Goal: Information Seeking & Learning: Check status

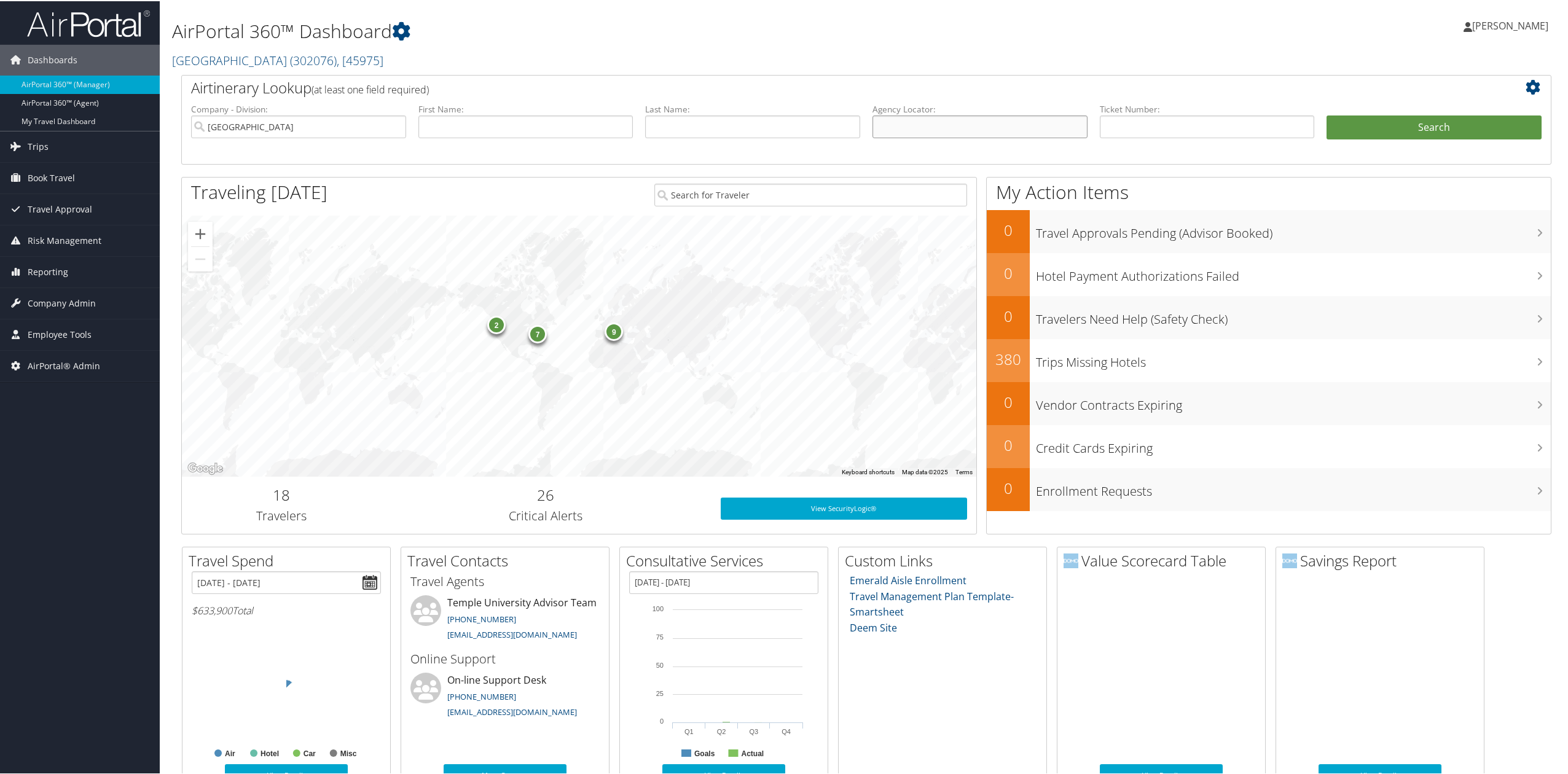
click at [939, 128] on input "text" at bounding box center [979, 126] width 215 height 23
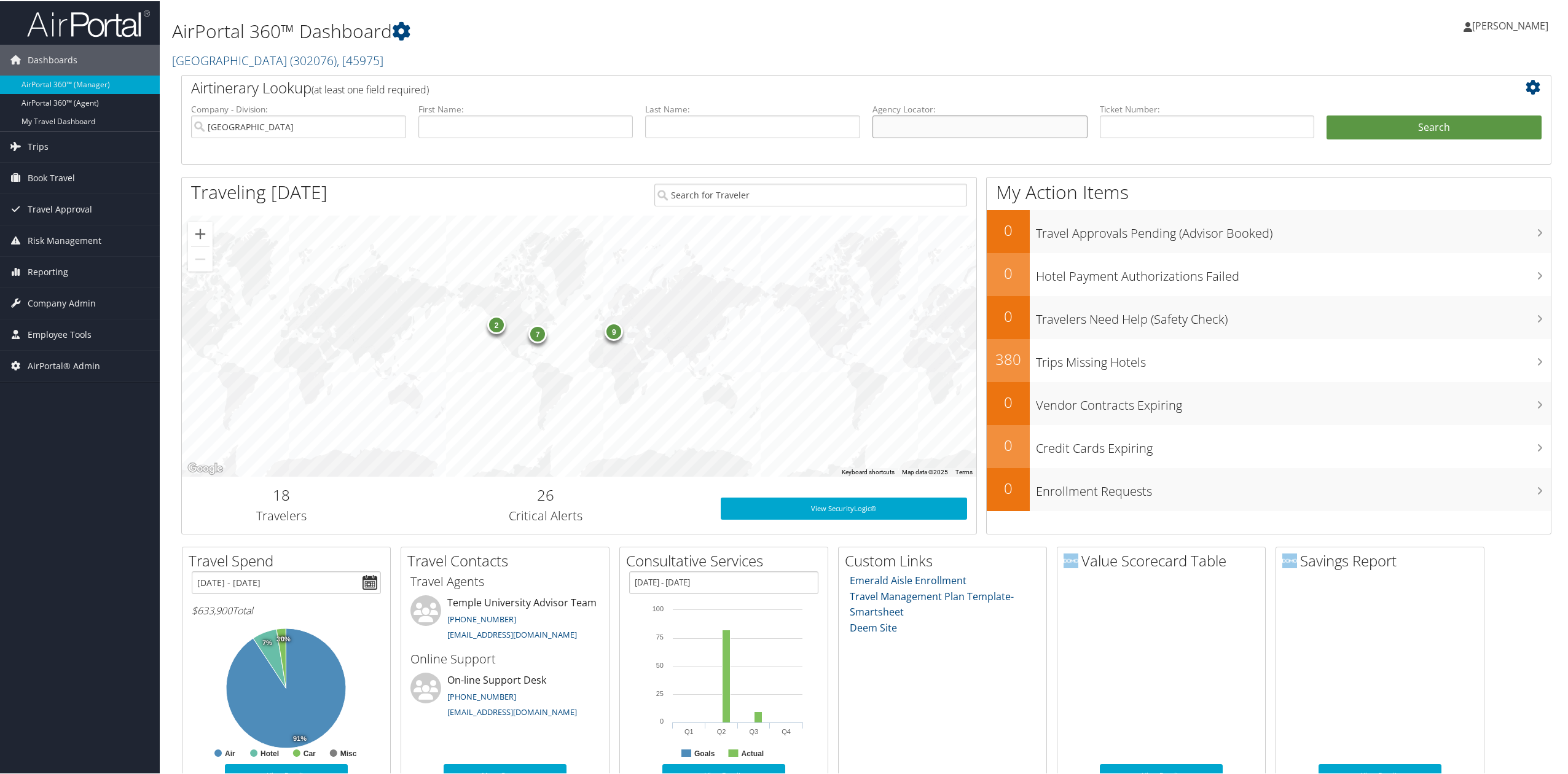
drag, startPoint x: 892, startPoint y: 133, endPoint x: 911, endPoint y: 133, distance: 19.0
click at [892, 133] on input "text" at bounding box center [979, 126] width 215 height 23
paste input "AUTZVC"
type input "AUTZVC"
click at [1378, 131] on button "Search" at bounding box center [1433, 127] width 215 height 25
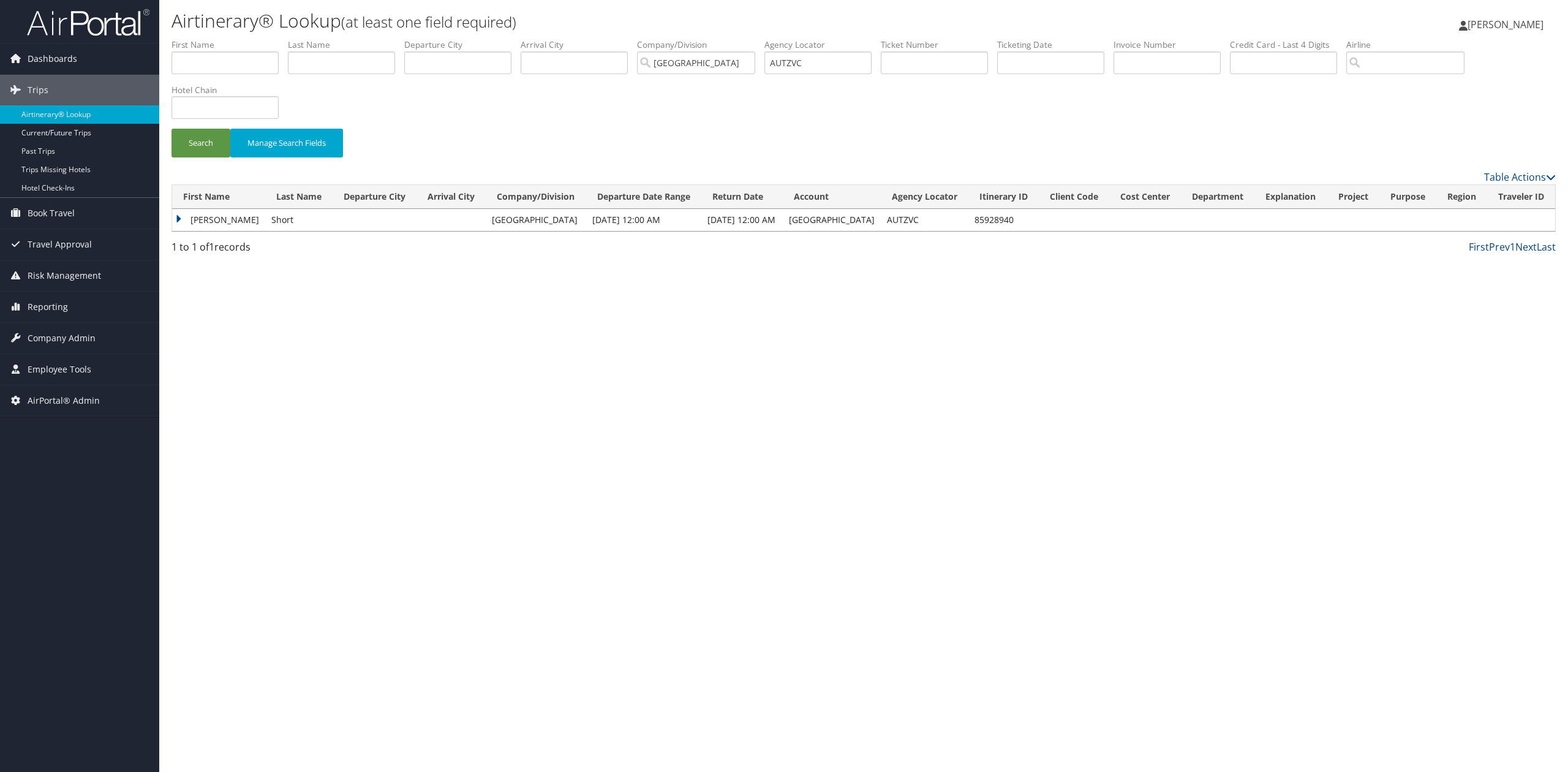
click at [180, 221] on td "James" at bounding box center [218, 220] width 93 height 22
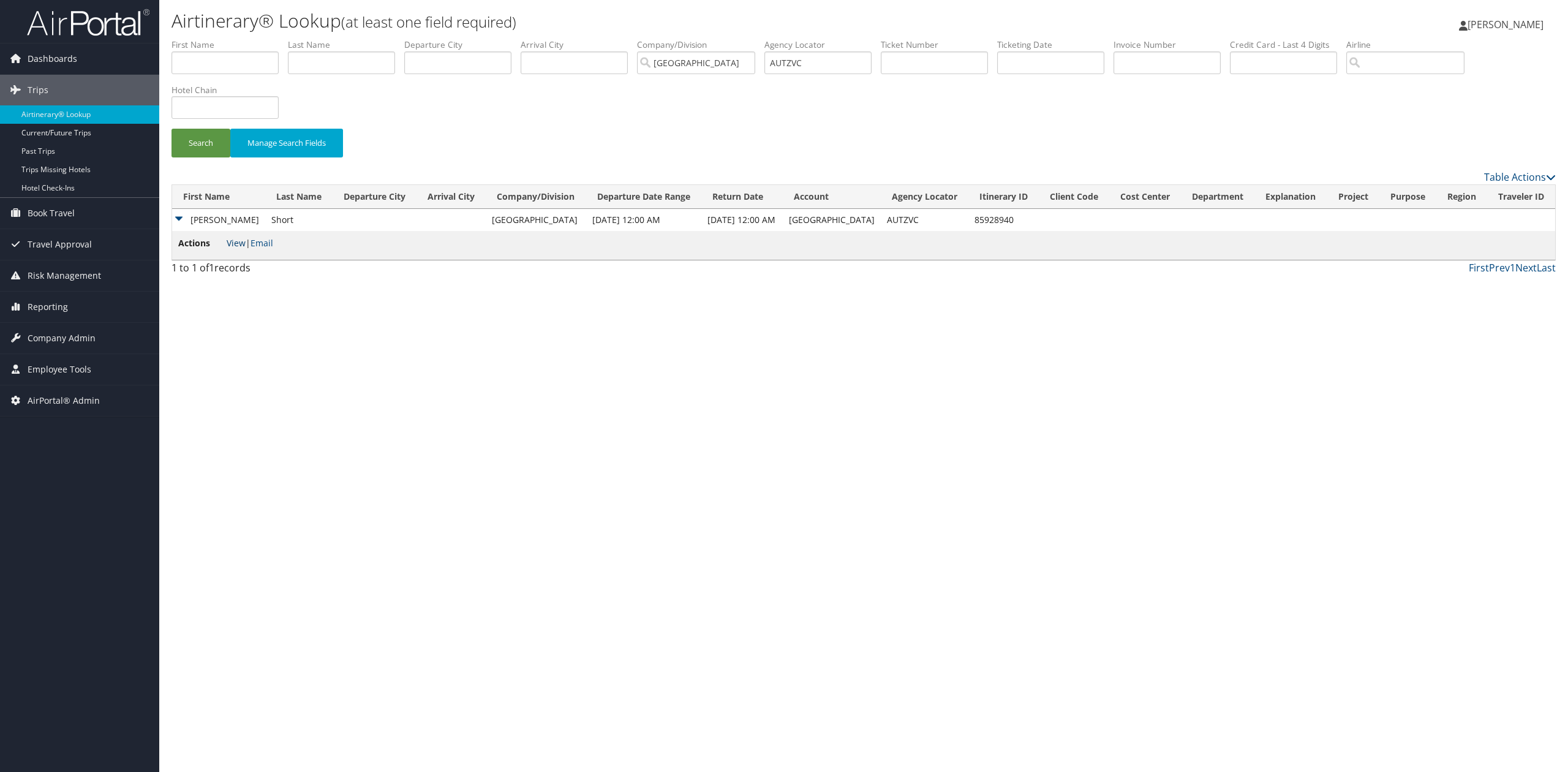
click at [233, 243] on link "View" at bounding box center [236, 243] width 19 height 12
click at [902, 219] on td "AUTZVC" at bounding box center [924, 220] width 88 height 22
copy td "AUTZVC"
click at [510, 447] on div "Airtinerary® Lookup (at least one field required) Tiffany Soja Tiffany Soja My …" at bounding box center [864, 386] width 1409 height 772
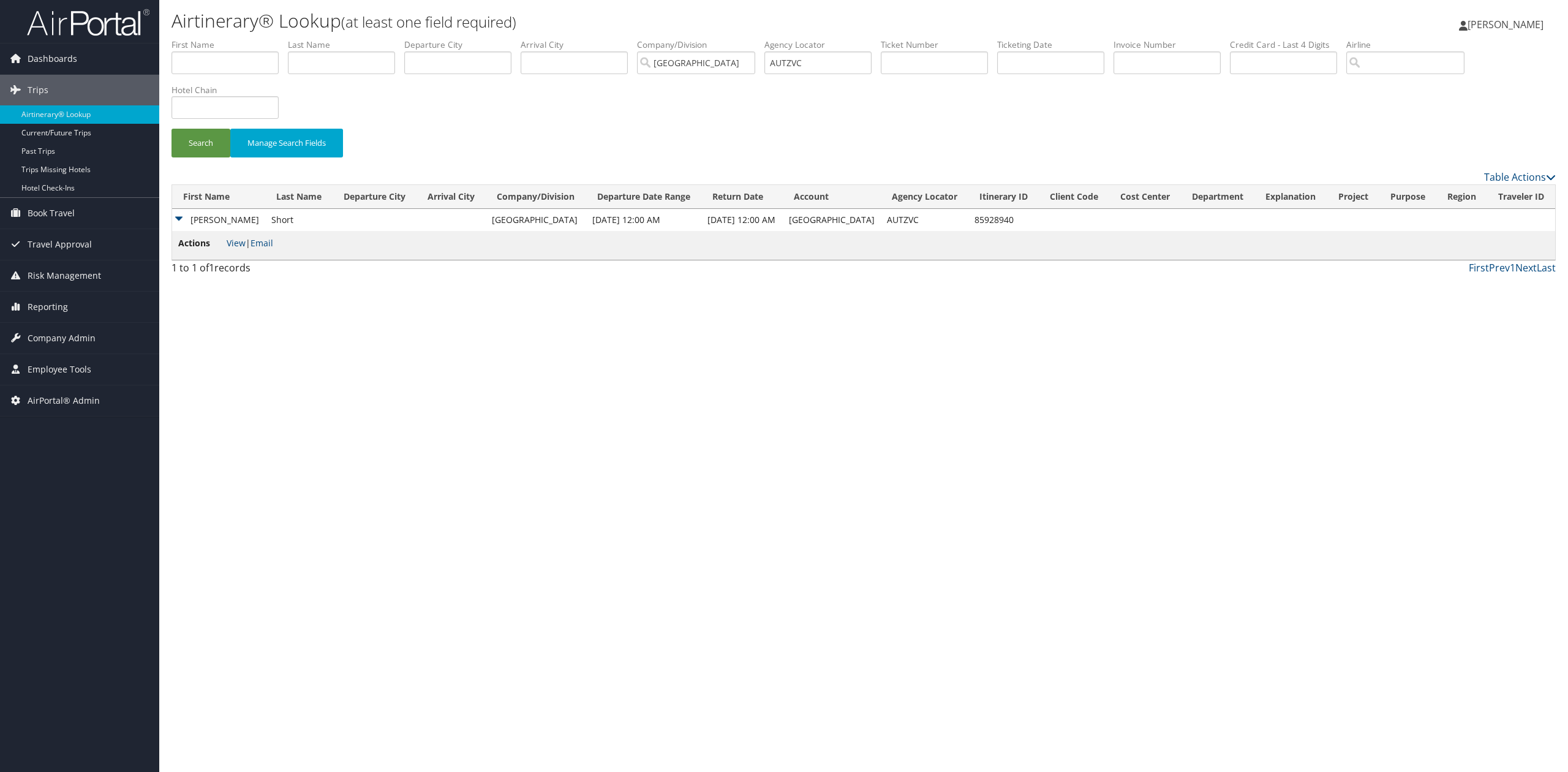
click at [985, 224] on td "85928940" at bounding box center [1003, 220] width 70 height 22
copy td "85928940"
drag, startPoint x: 729, startPoint y: 476, endPoint x: 418, endPoint y: 246, distance: 386.8
click at [729, 474] on div "Airtinerary® Lookup (at least one field required) [PERSON_NAME] [PERSON_NAME] M…" at bounding box center [864, 386] width 1409 height 772
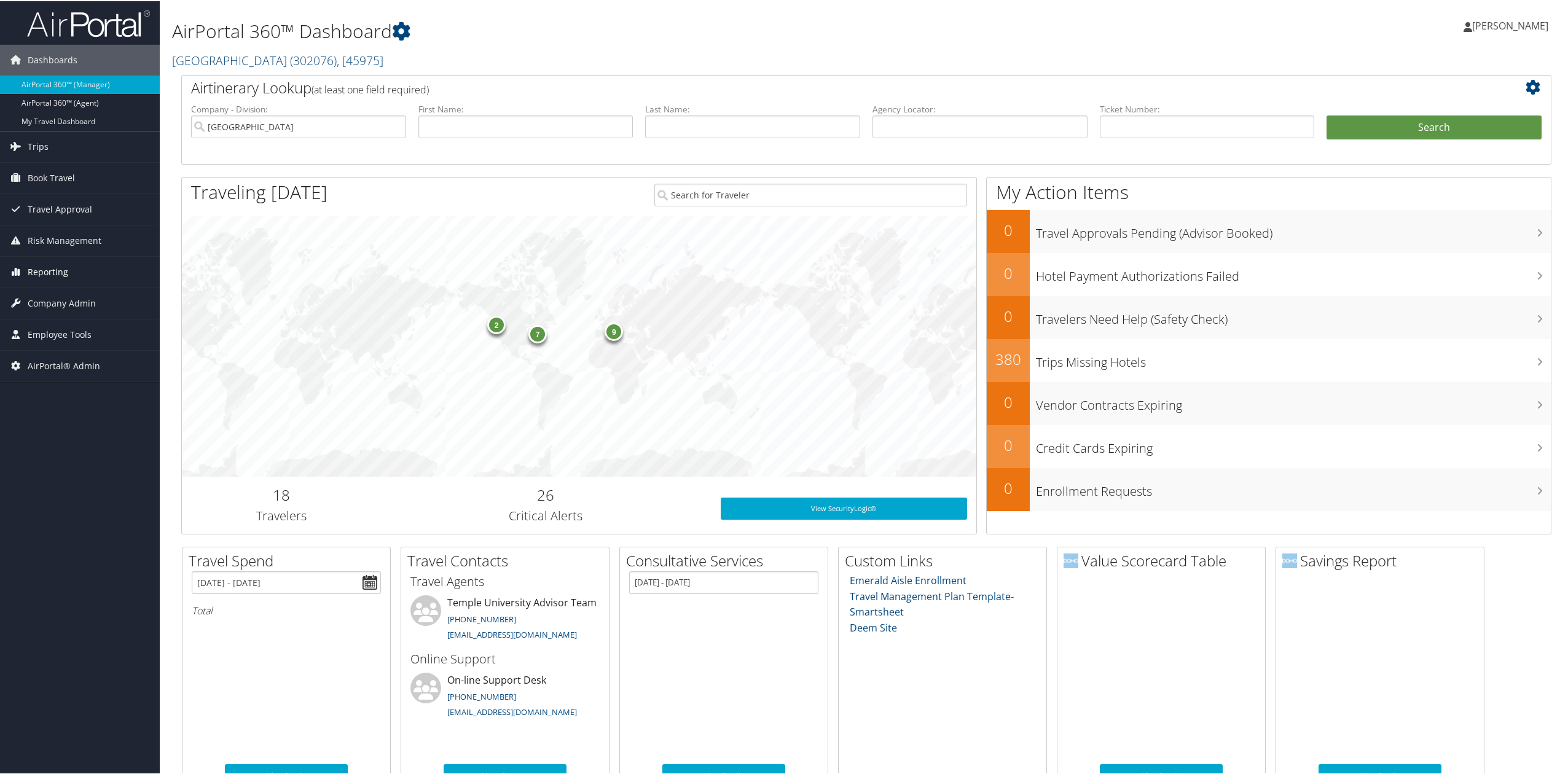
click at [61, 278] on span "Reporting" at bounding box center [48, 270] width 41 height 31
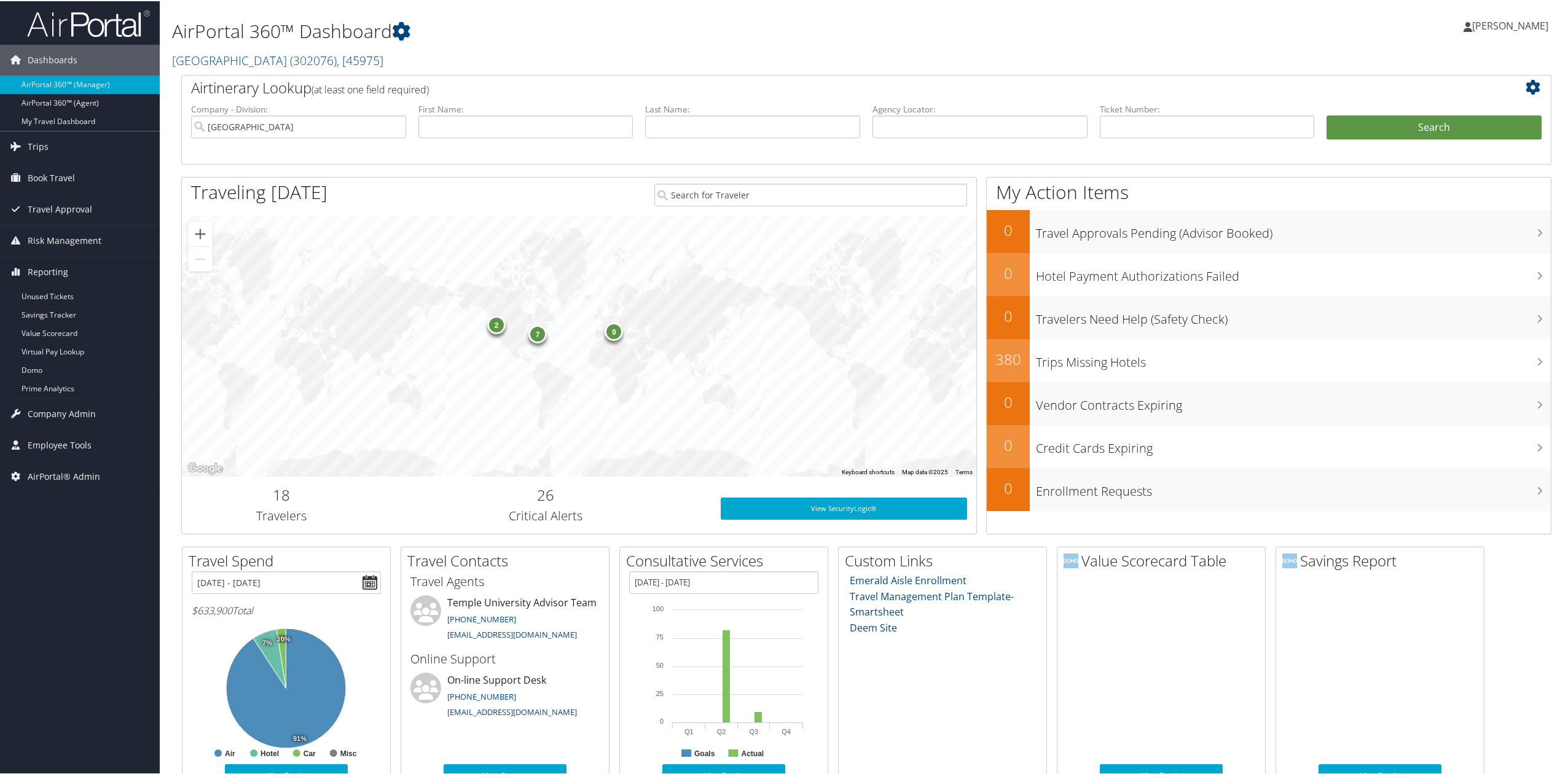
click at [46, 558] on div "Dashboards AirPortal 360™ (Manager) AirPortal 360™ (Agent) My Travel Dashboard …" at bounding box center [786, 528] width 1573 height 1056
click at [89, 261] on link "Reporting" at bounding box center [80, 270] width 160 height 31
click at [139, 584] on div "Dashboards AirPortal 360™ (Manager) AirPortal 360™ (Agent) My Travel Dashboard …" at bounding box center [786, 528] width 1573 height 1056
click at [290, 57] on span "( 302076 )" at bounding box center [313, 59] width 46 height 17
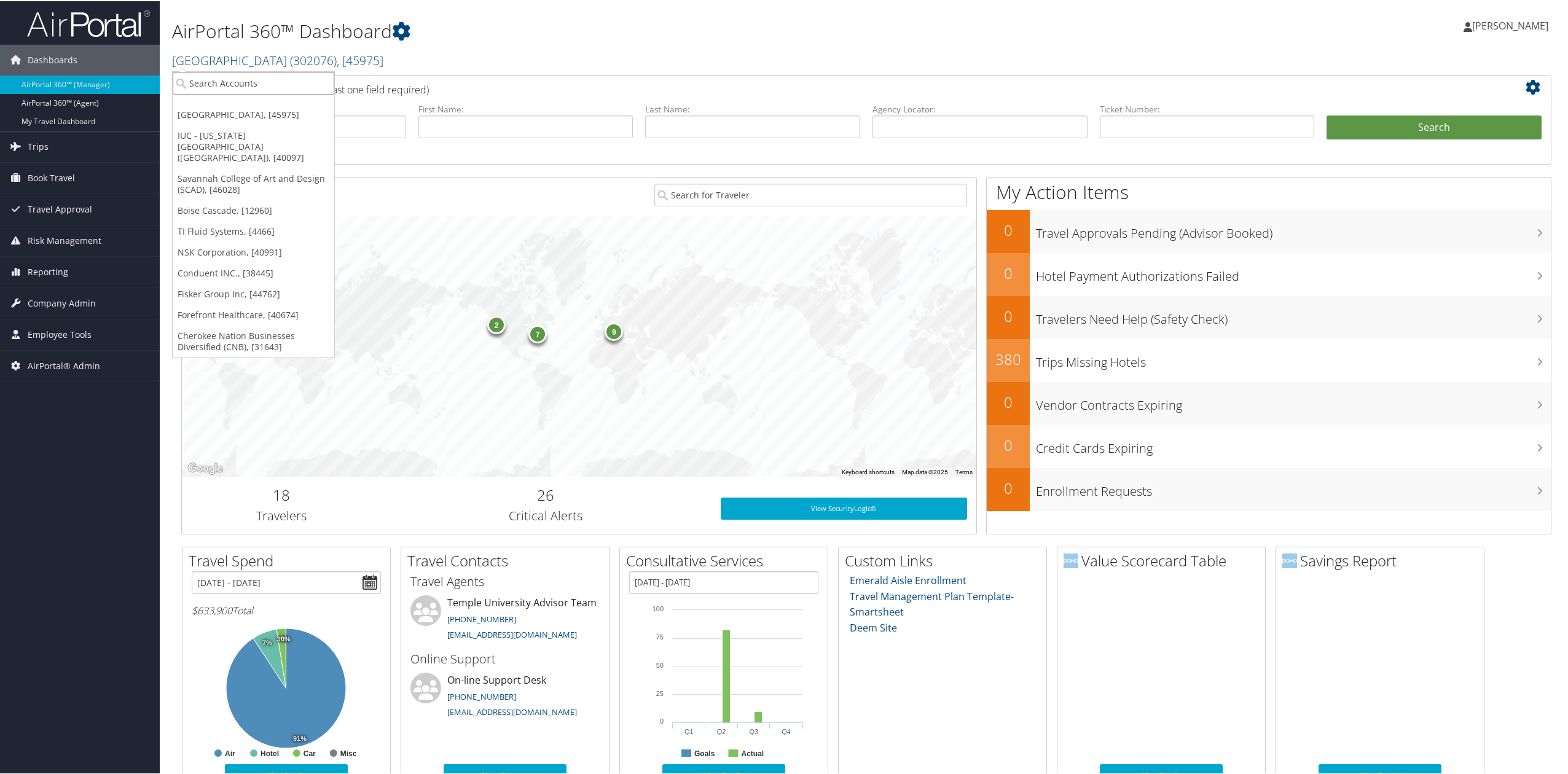
click at [287, 89] on input "search" at bounding box center [253, 81] width 162 height 23
type input "msu"
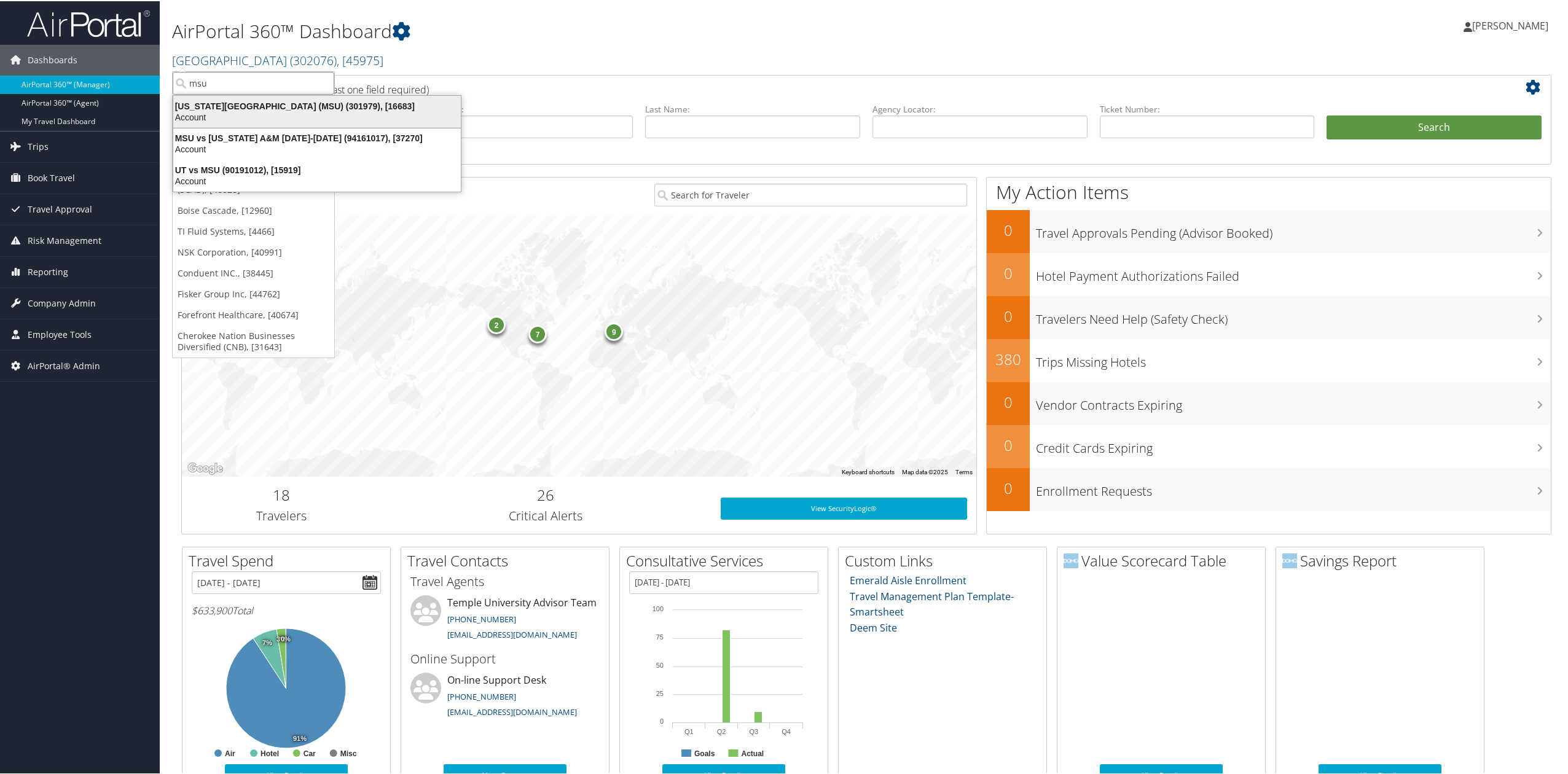
click at [251, 123] on div "Michigan State University (MSU) (301979), [16683] Account" at bounding box center [316, 110] width 284 height 29
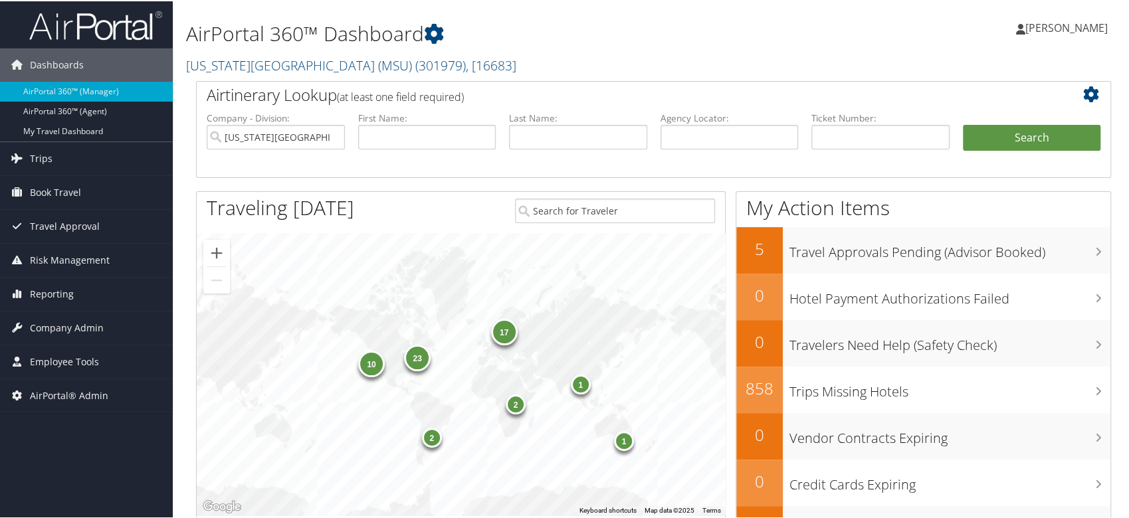
click at [733, 149] on li "Agency Locator:" at bounding box center [729, 141] width 151 height 62
click at [733, 141] on input "text" at bounding box center [729, 136] width 138 height 25
type input "8knzss"
click at [1036, 137] on button "Search" at bounding box center [1032, 137] width 138 height 27
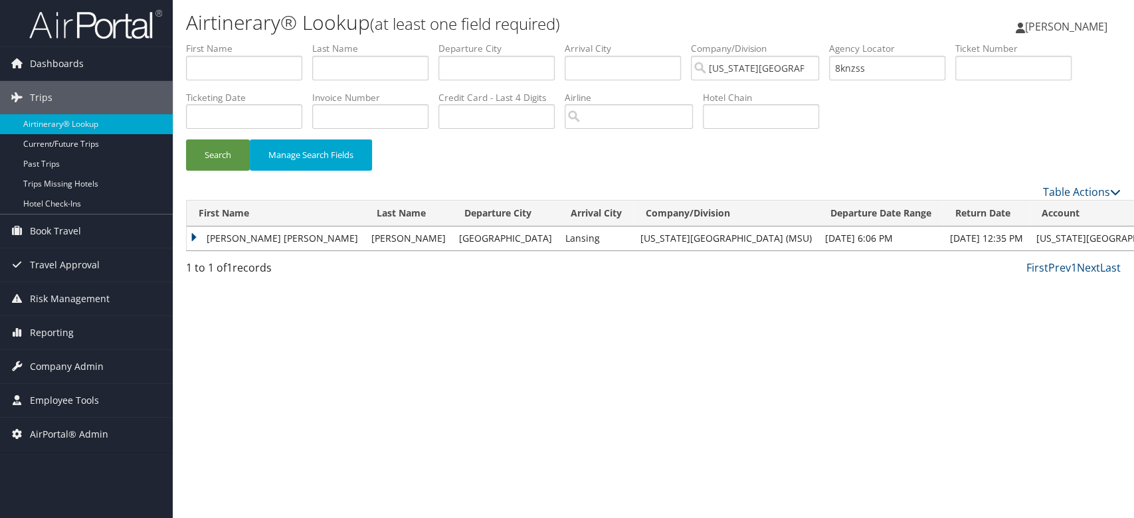
click at [190, 239] on td "RACHEL ANNETTE" at bounding box center [276, 239] width 178 height 24
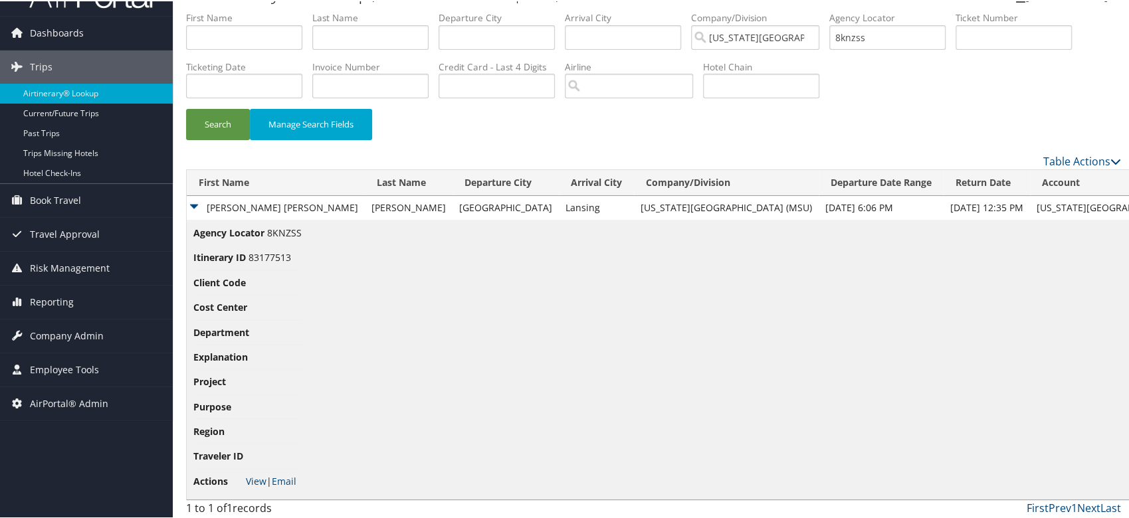
scroll to position [34, 0]
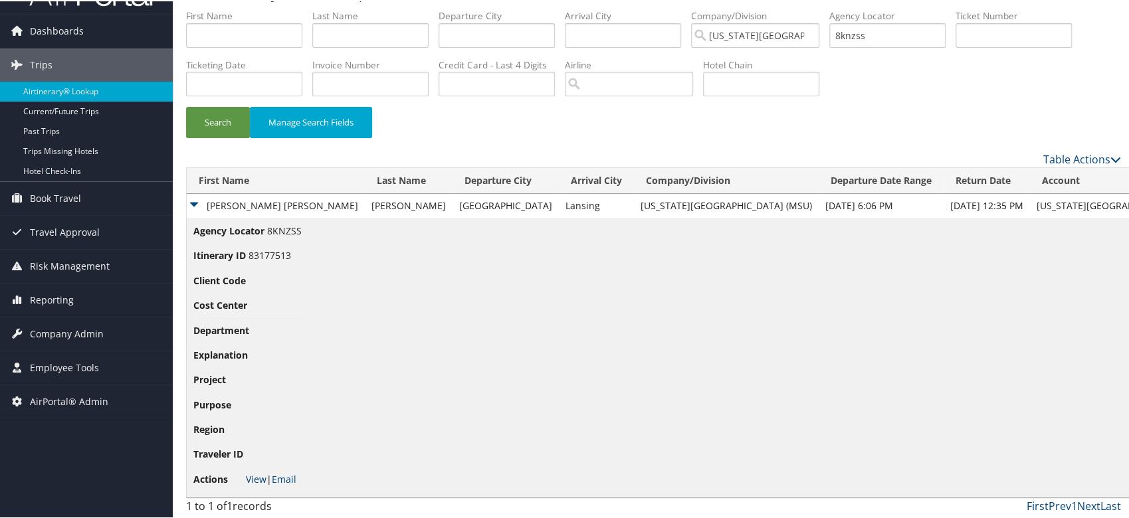
click at [252, 480] on link "View" at bounding box center [256, 478] width 21 height 13
click at [845, 31] on input "8knzss" at bounding box center [887, 34] width 116 height 25
click at [186, 106] on button "Search" at bounding box center [218, 121] width 64 height 31
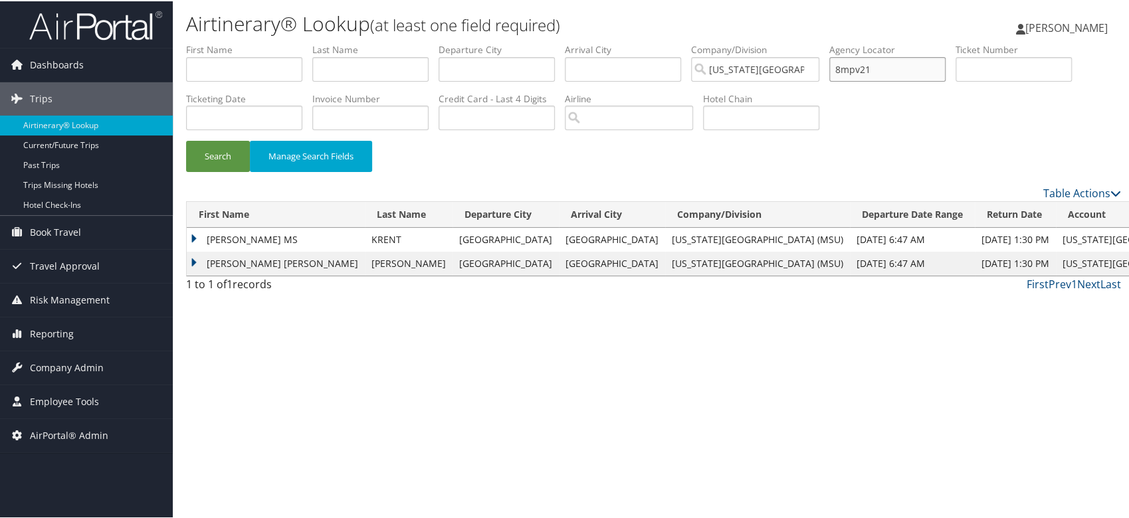
scroll to position [0, 0]
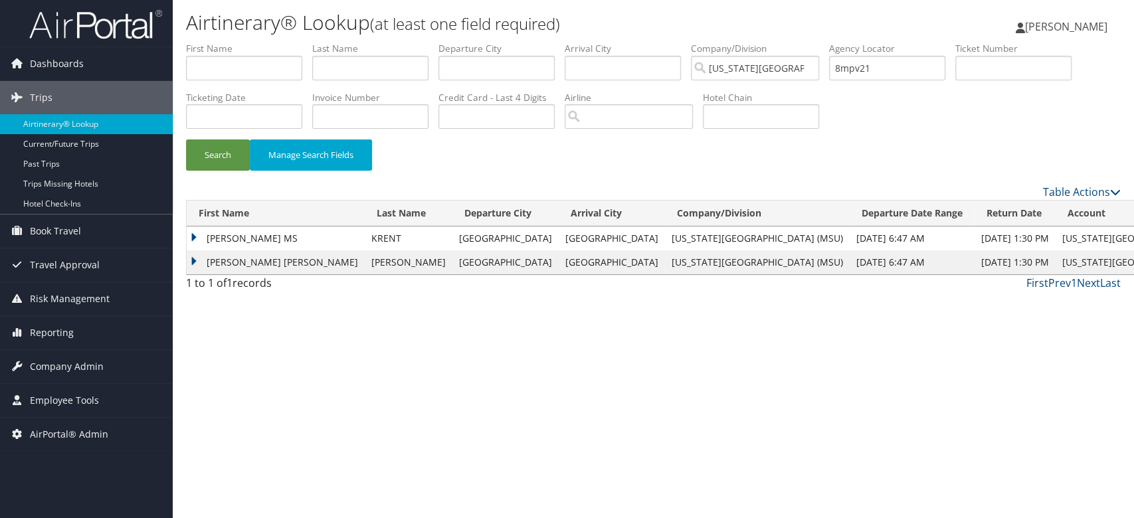
click at [193, 258] on td "JOSHUA MARK" at bounding box center [276, 262] width 178 height 24
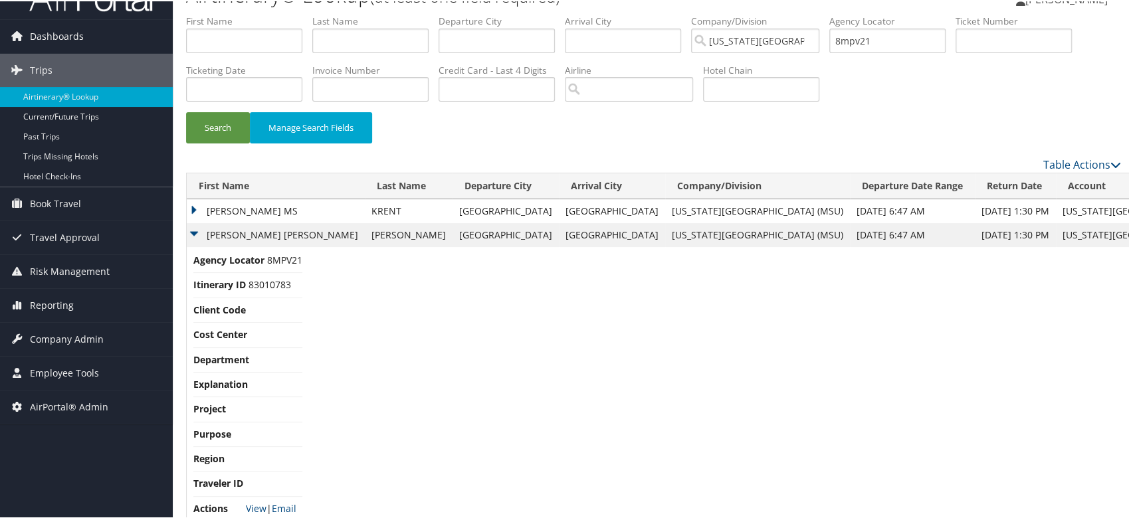
scroll to position [58, 0]
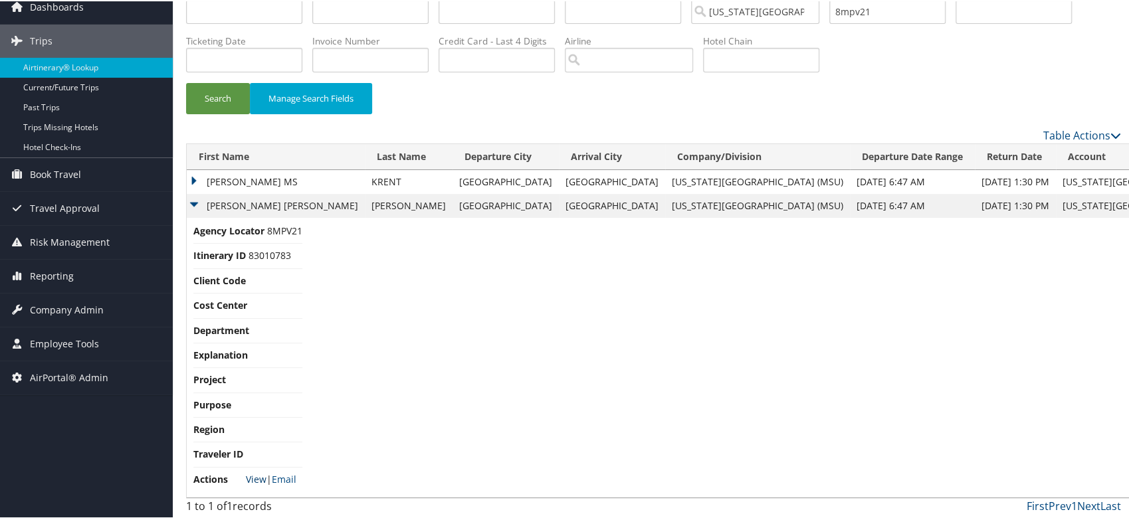
click at [255, 481] on link "View" at bounding box center [256, 478] width 21 height 13
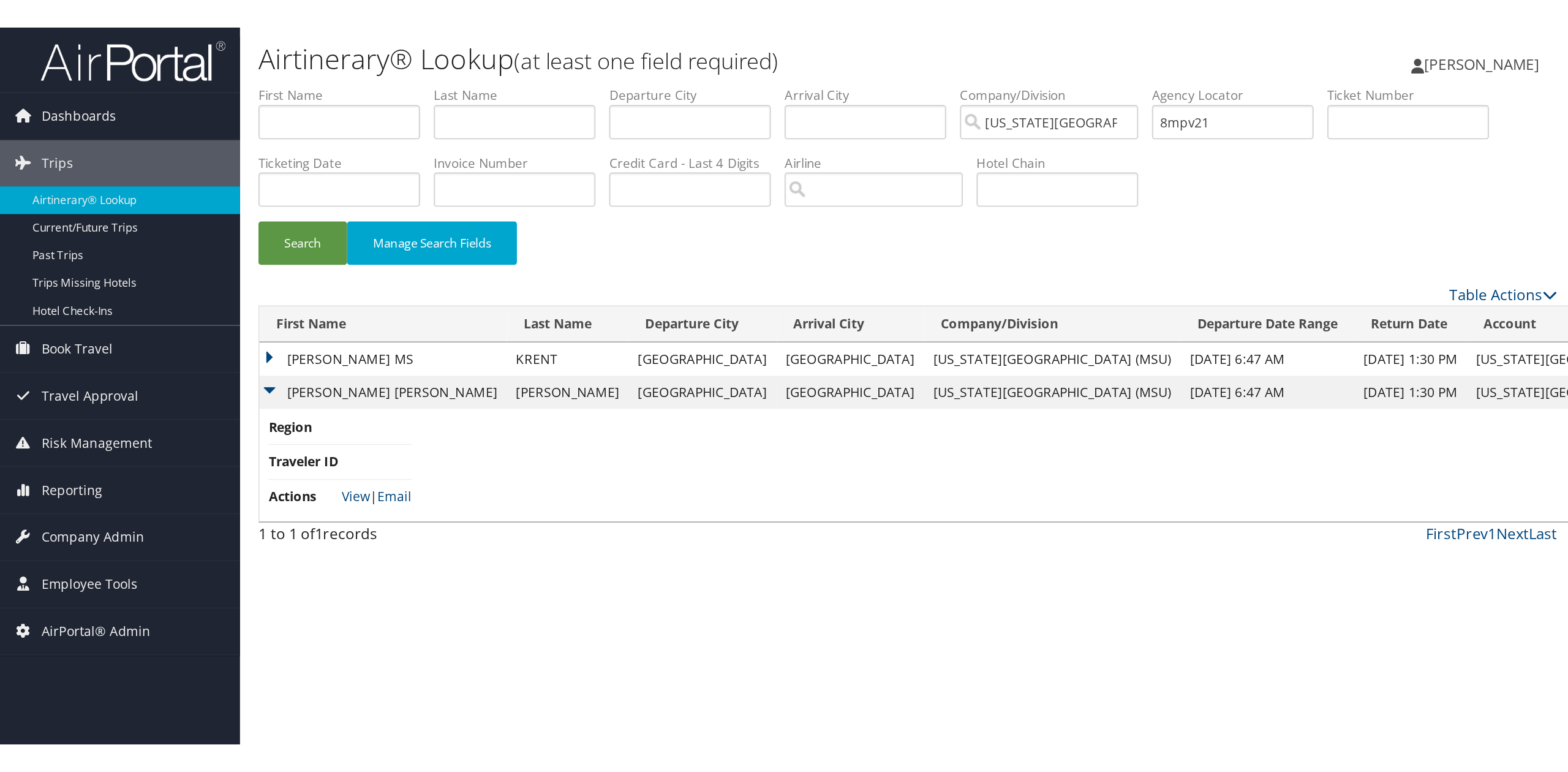
scroll to position [0, 0]
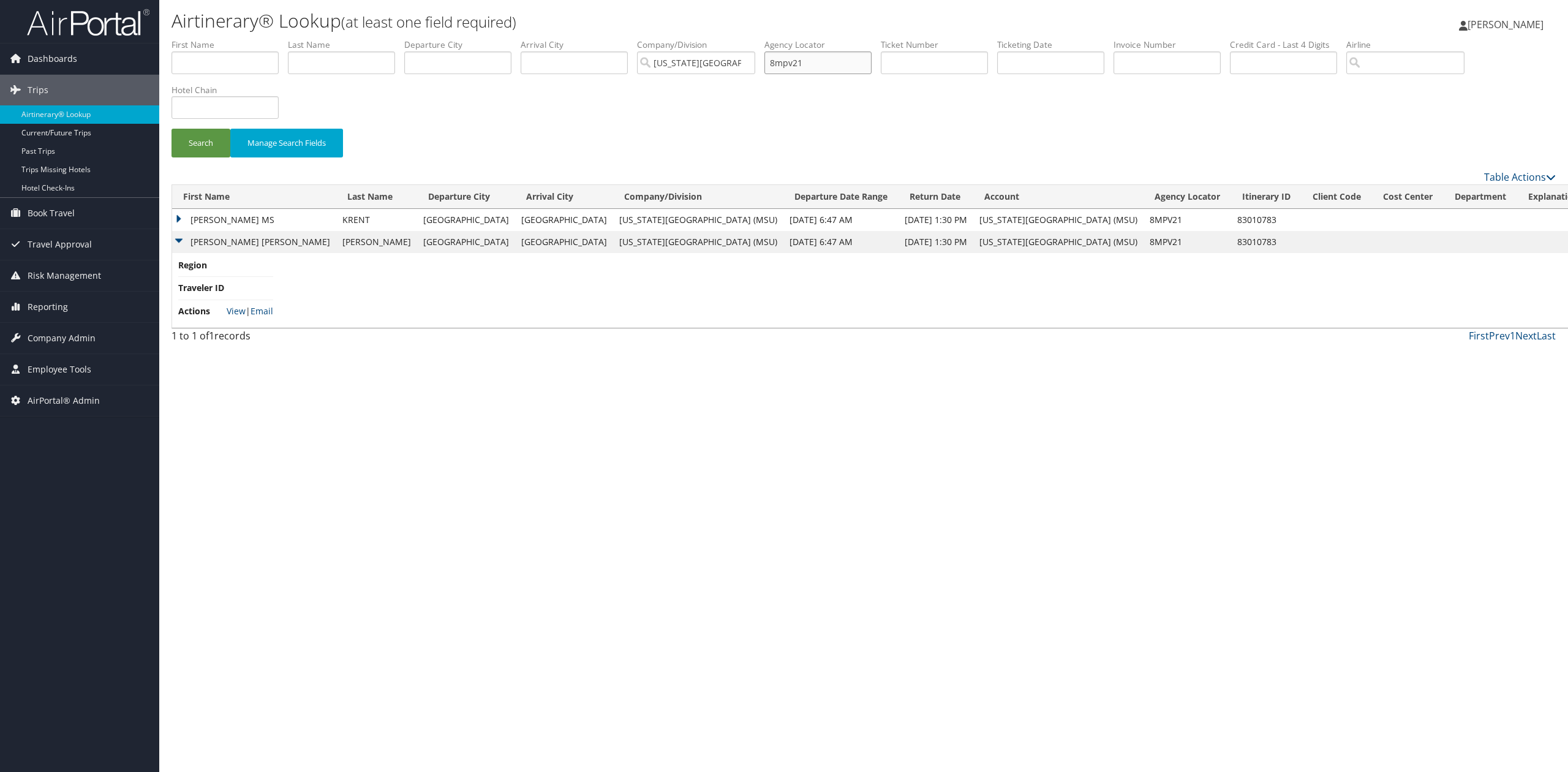
drag, startPoint x: 814, startPoint y: 66, endPoint x: 699, endPoint y: 66, distance: 115.0
click at [701, 39] on ul "First Name Last Name Departure City Arrival City Company/Division Michigan Stat…" at bounding box center [864, 39] width 1385 height 0
paste input "MLZWN"
click at [184, 136] on button "Search" at bounding box center [201, 143] width 59 height 29
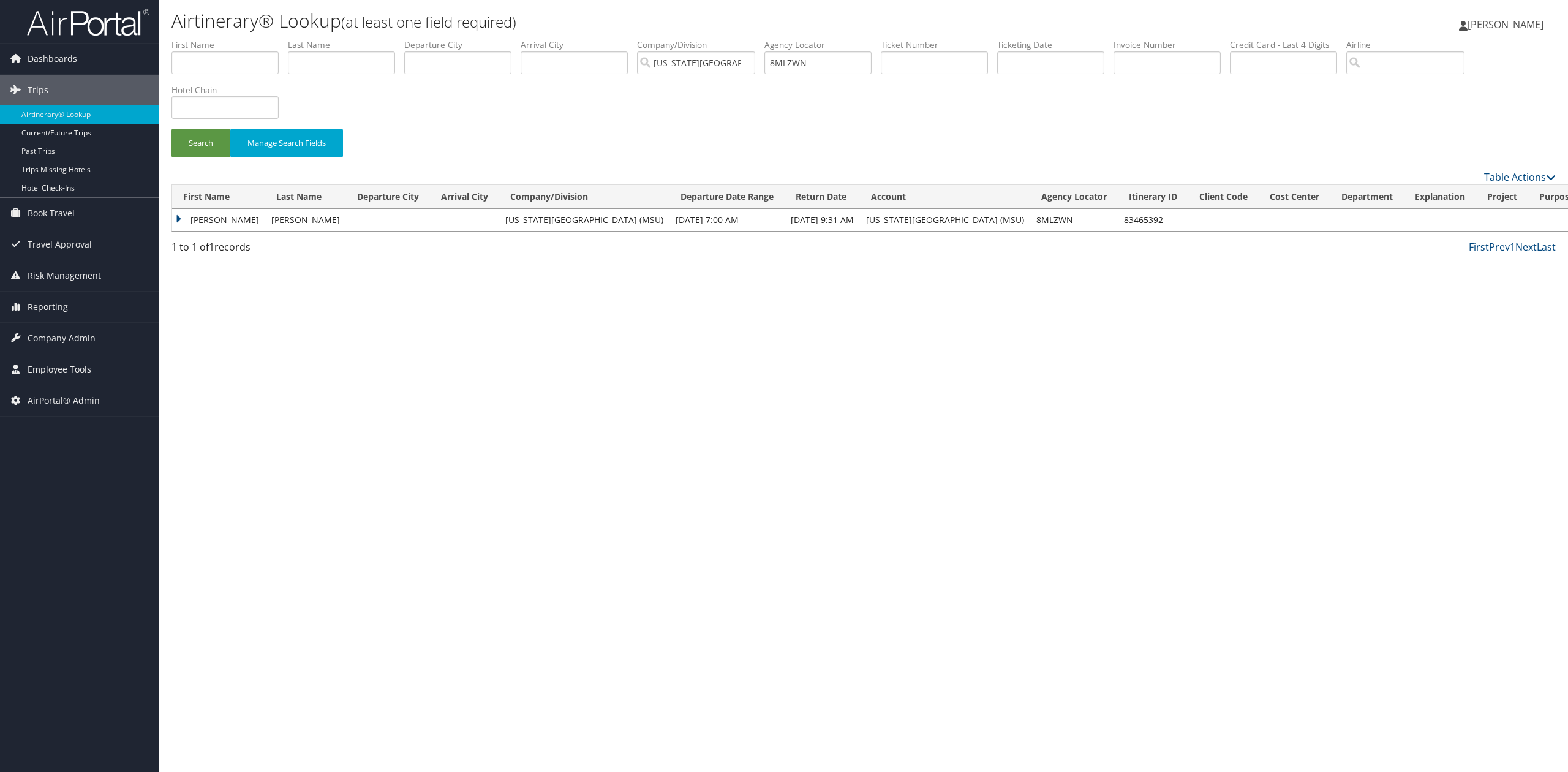
click at [180, 216] on td "REID CHIVAN" at bounding box center [218, 220] width 93 height 22
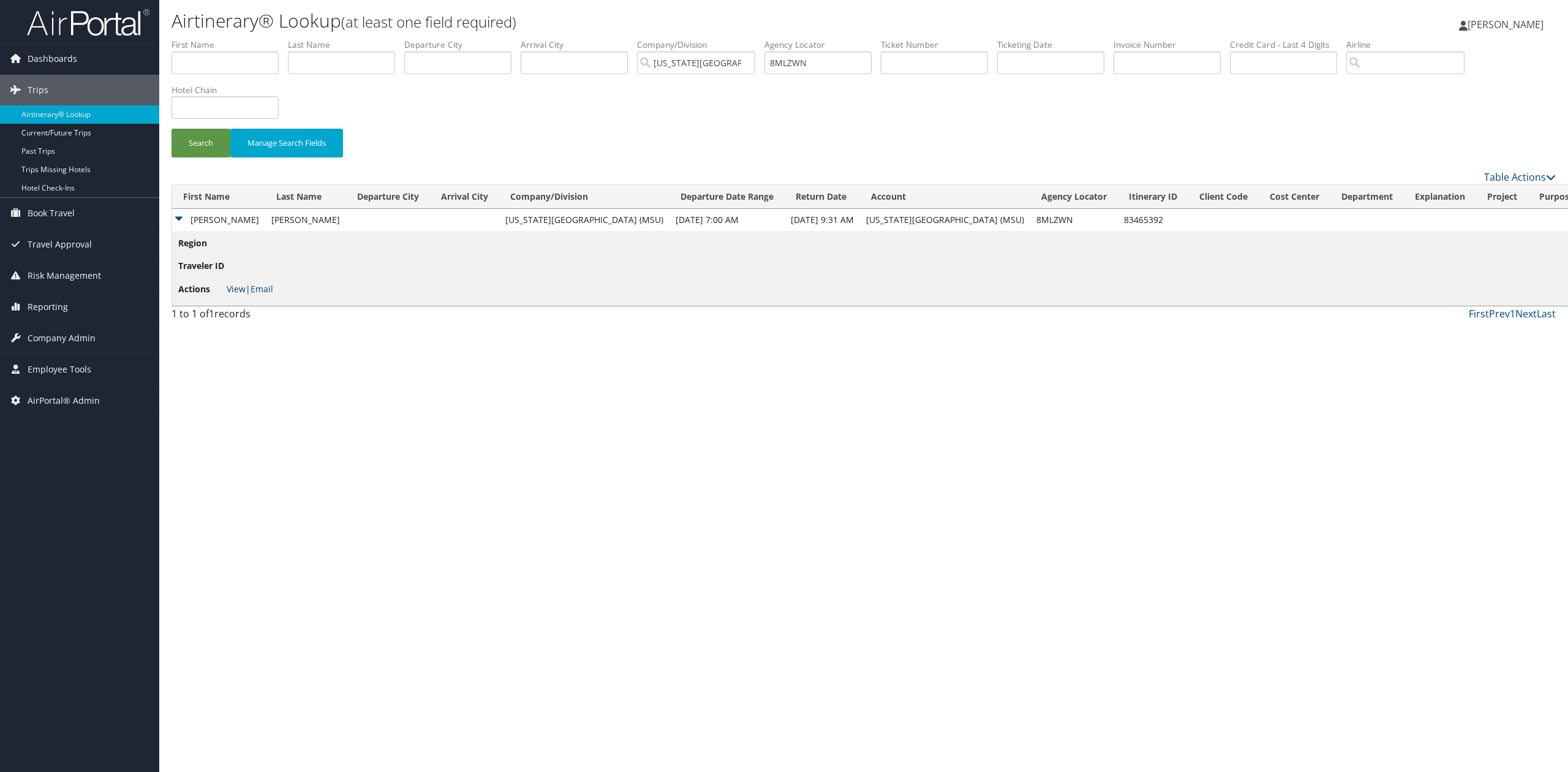
click at [229, 288] on link "View" at bounding box center [236, 289] width 19 height 12
drag, startPoint x: 841, startPoint y: 65, endPoint x: 714, endPoint y: 63, distance: 127.0
click at [718, 39] on ul "First Name Last Name Departure City Arrival City Company/Division Michigan Stat…" at bounding box center [864, 39] width 1385 height 0
paste input "YDBY"
click at [204, 150] on button "Search" at bounding box center [201, 143] width 59 height 29
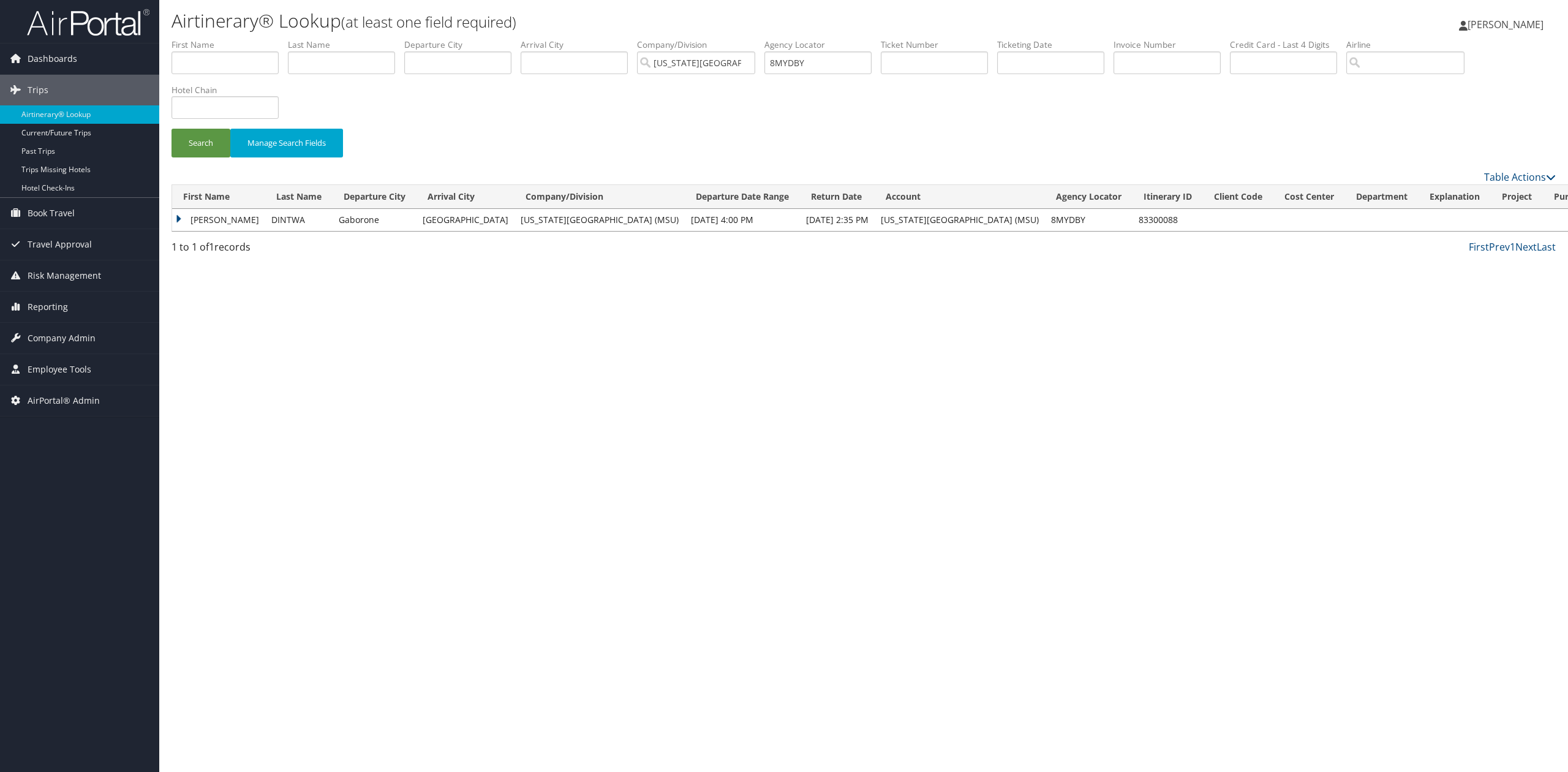
click at [180, 222] on td "EDWARD ARNOLD" at bounding box center [218, 220] width 93 height 22
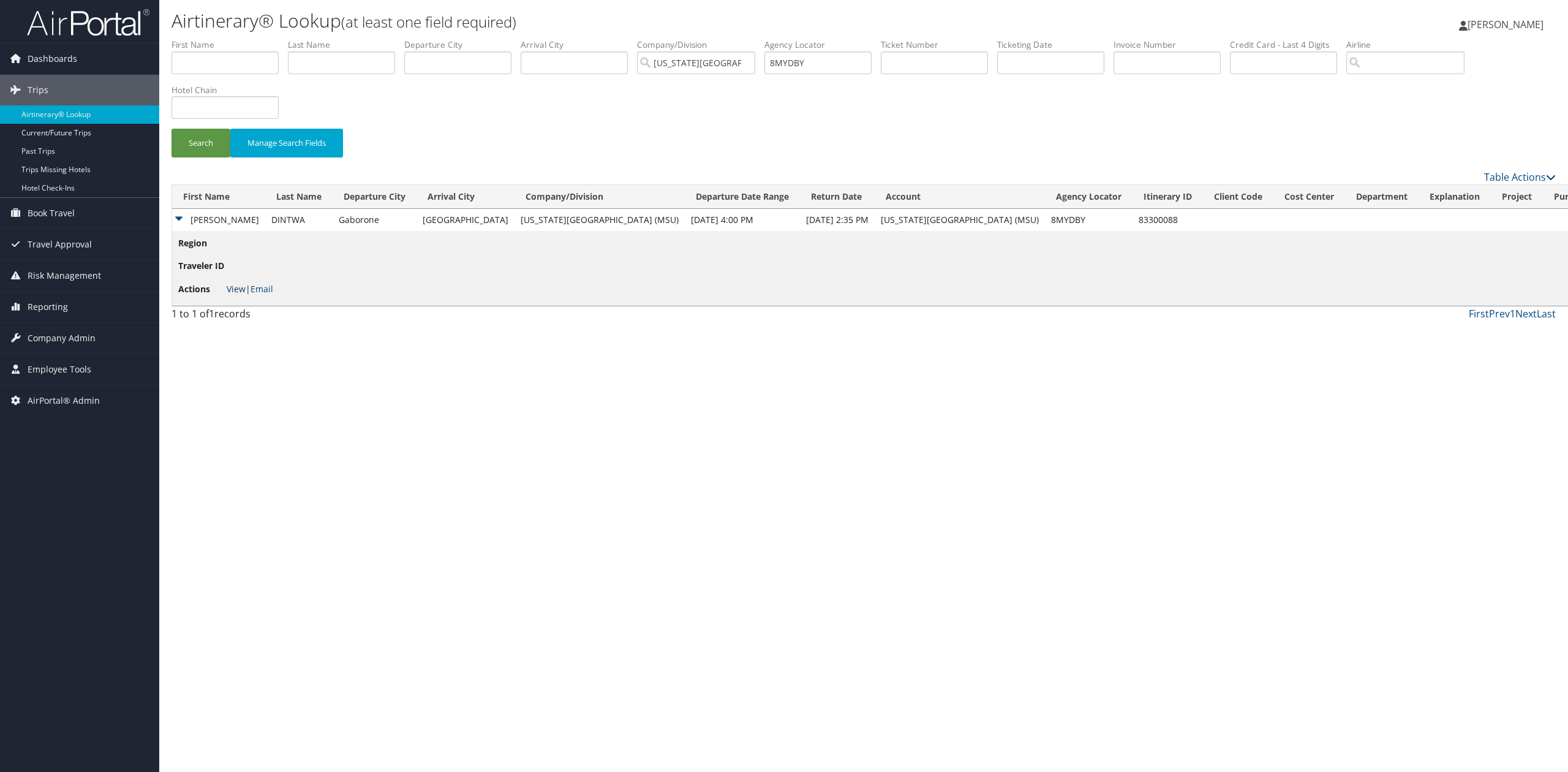
click at [231, 294] on link "View" at bounding box center [236, 289] width 19 height 12
drag, startPoint x: 822, startPoint y: 66, endPoint x: 697, endPoint y: 67, distance: 125.0
click at [720, 39] on ul "First Name Last Name Departure City Arrival City Company/Division Michigan Stat…" at bounding box center [864, 39] width 1385 height 0
paste input "NN67V"
type input "8NN67V"
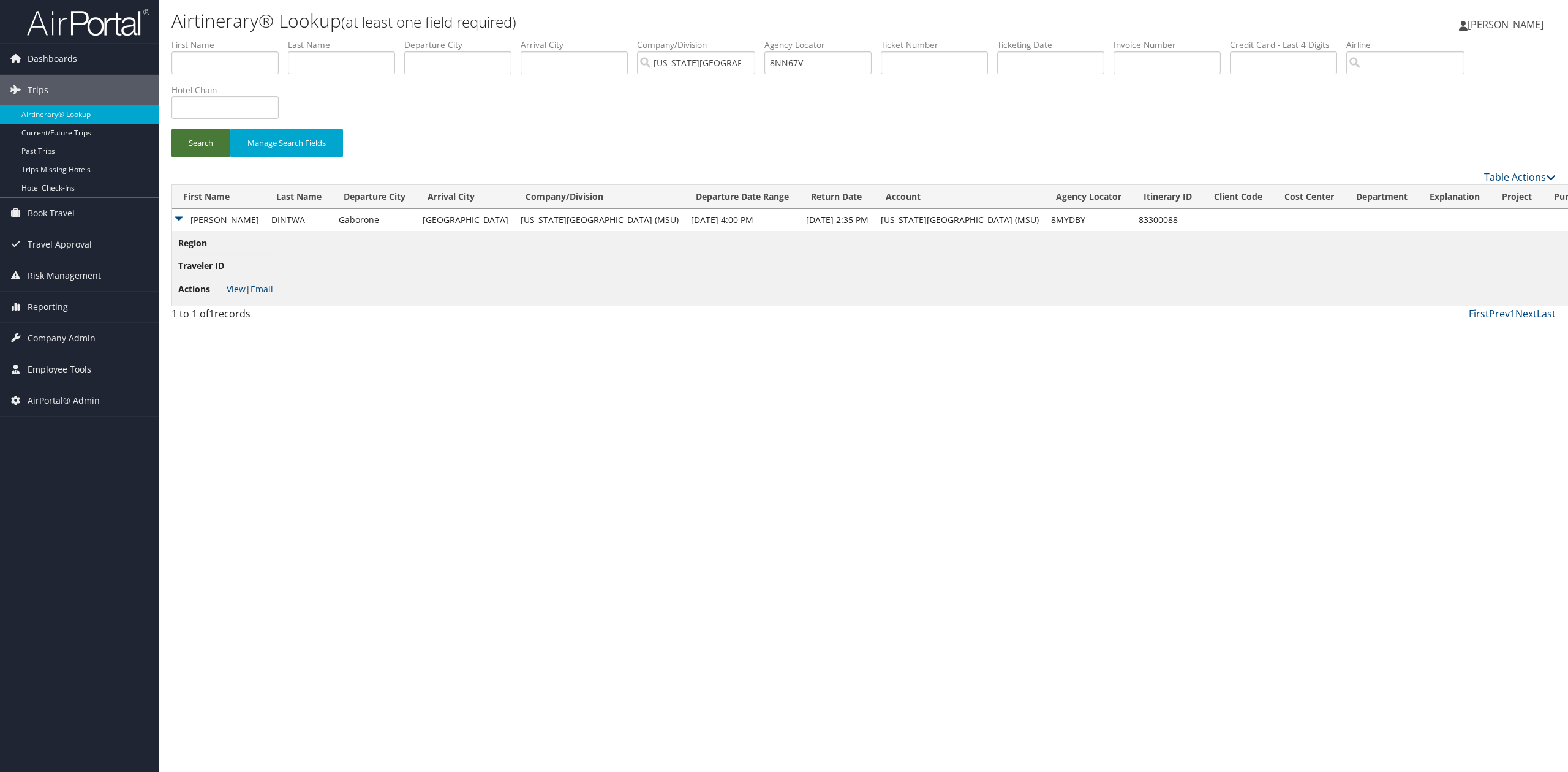
click at [196, 149] on button "Search" at bounding box center [201, 143] width 59 height 29
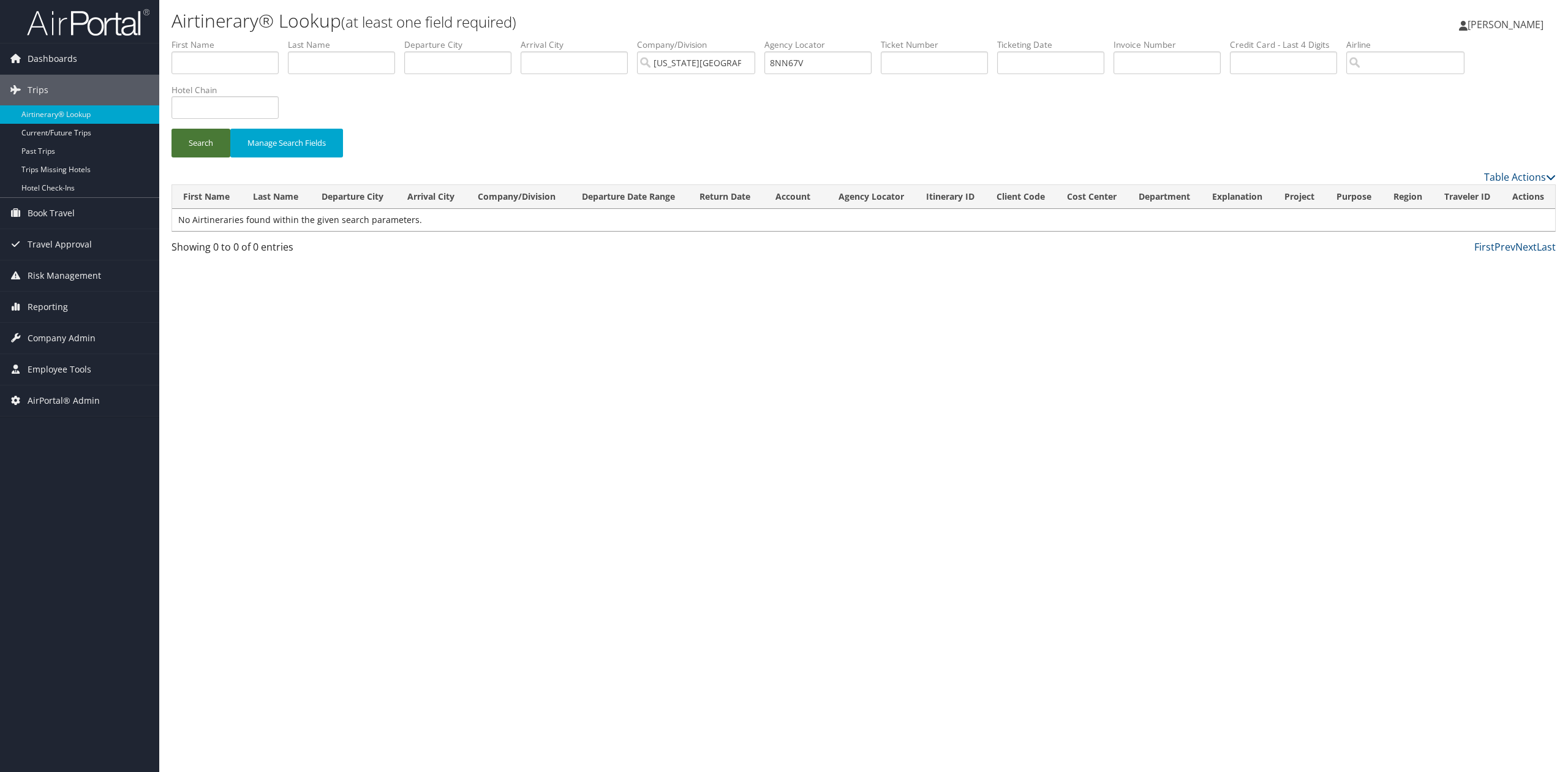
click at [189, 134] on button "Search" at bounding box center [201, 143] width 59 height 29
click at [499, 395] on div "Airtinerary® Lookup (at least one field required) Tiffany Soja Tiffany Soja My …" at bounding box center [864, 386] width 1409 height 772
drag, startPoint x: 826, startPoint y: 62, endPoint x: 711, endPoint y: 64, distance: 115.0
click at [714, 39] on ul "First Name Last Name Departure City Arrival City Company/Division Michigan Stat…" at bounding box center [864, 39] width 1385 height 0
click at [755, 59] on input "Michigan State University (MSU)" at bounding box center [696, 63] width 118 height 23
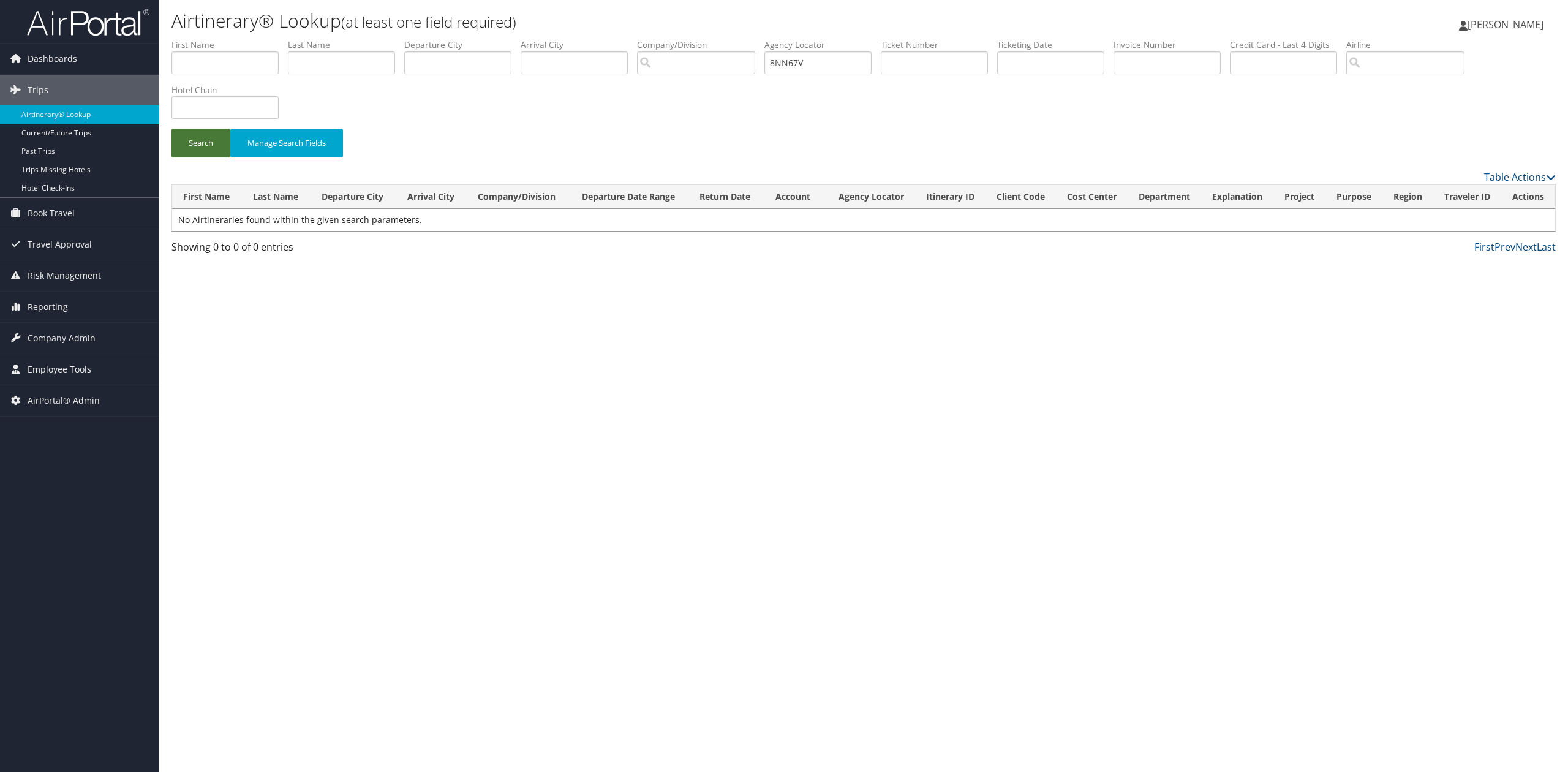
click at [196, 143] on button "Search" at bounding box center [201, 143] width 59 height 29
click at [422, 378] on div "Airtinerary® Lookup (at least one field required) Tiffany Soja Tiffany Soja My …" at bounding box center [864, 386] width 1409 height 772
drag, startPoint x: 836, startPoint y: 60, endPoint x: 713, endPoint y: 66, distance: 123.1
click at [733, 39] on ul "First Name Last Name Departure City Arrival City Company/Division Airport/City …" at bounding box center [864, 39] width 1385 height 0
paste input "P0SSD"
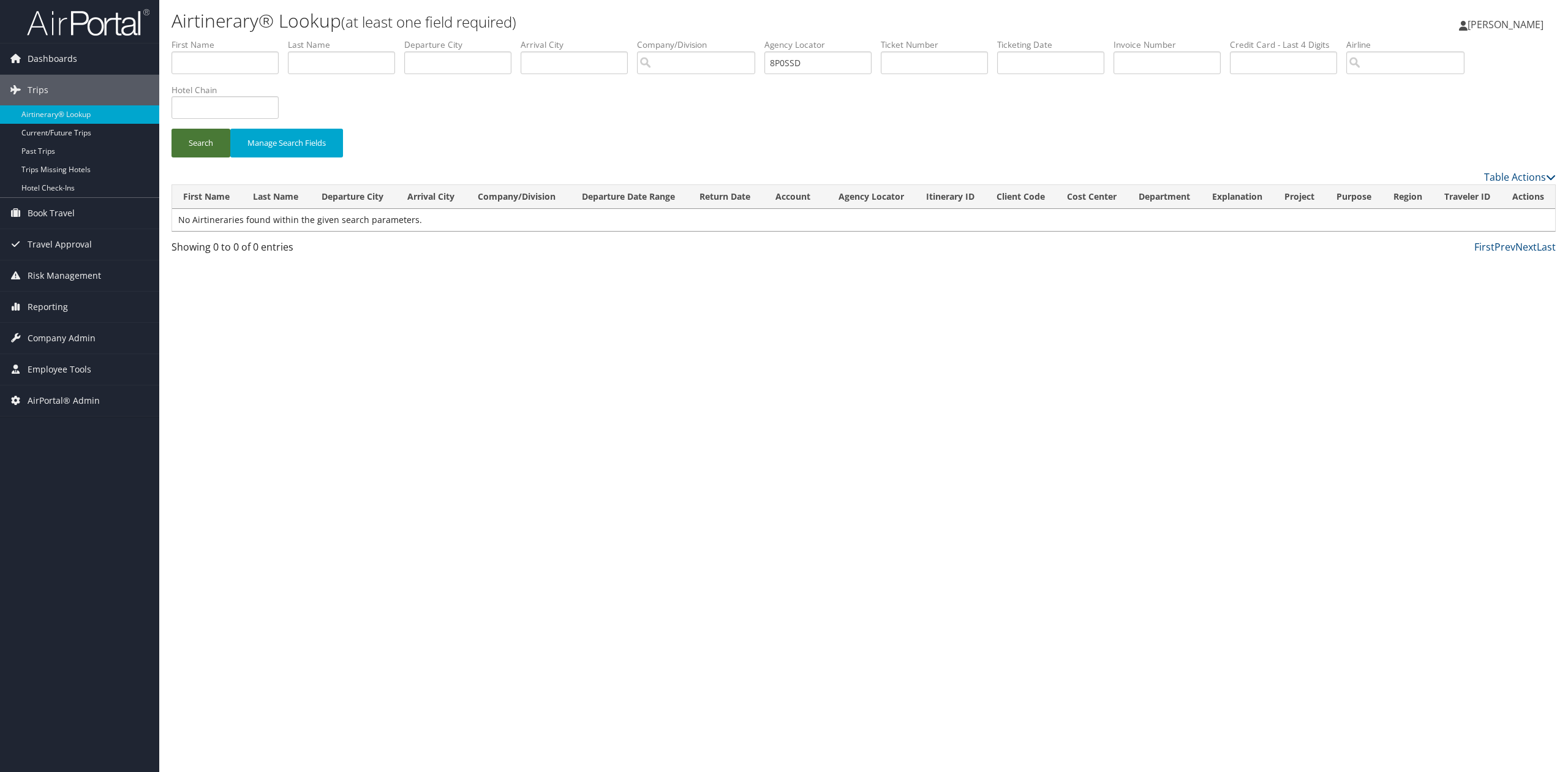
click at [218, 148] on button "Search" at bounding box center [201, 143] width 59 height 29
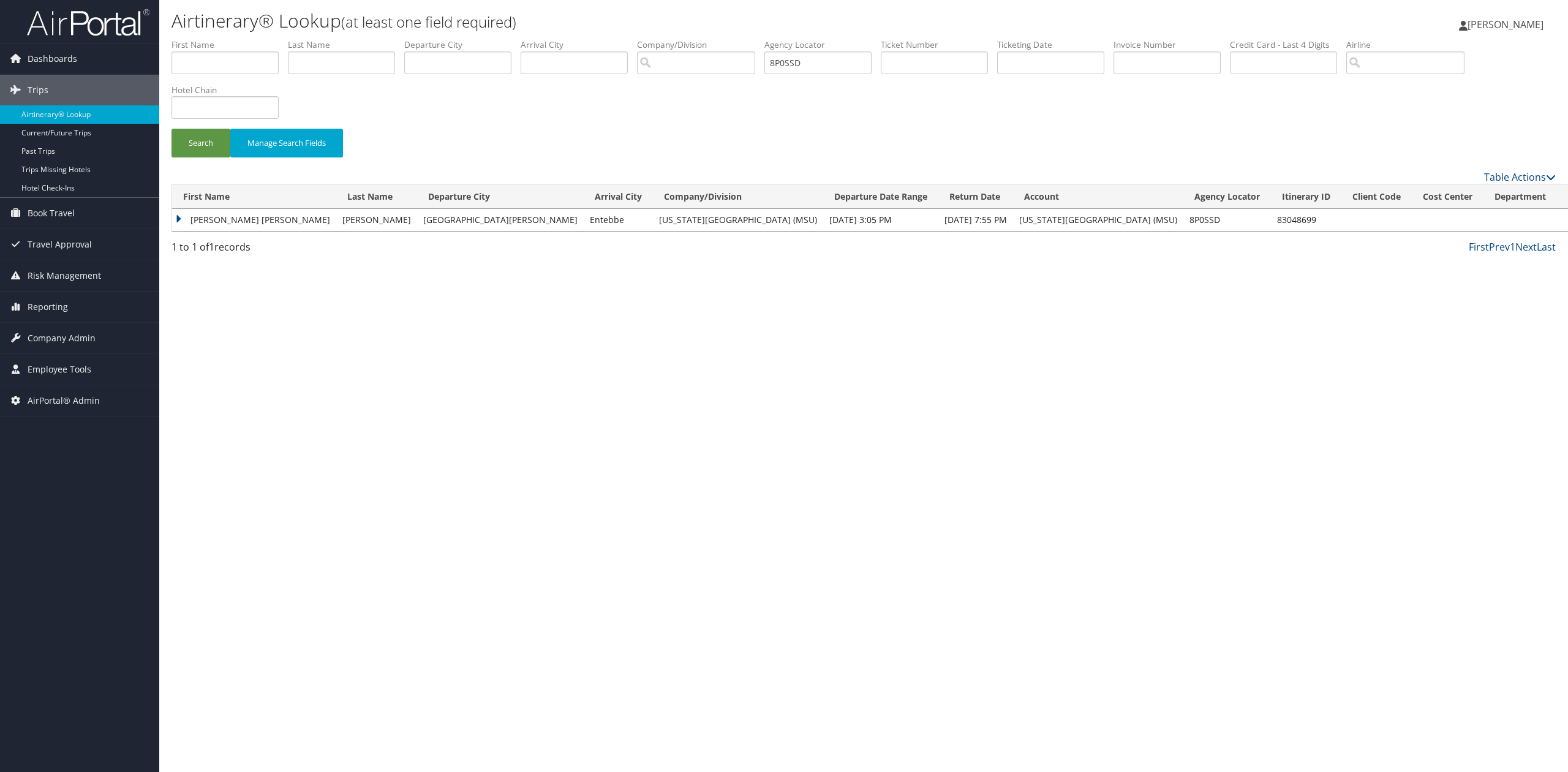
click at [176, 219] on td "AUGUSTINA CLARA" at bounding box center [254, 220] width 164 height 22
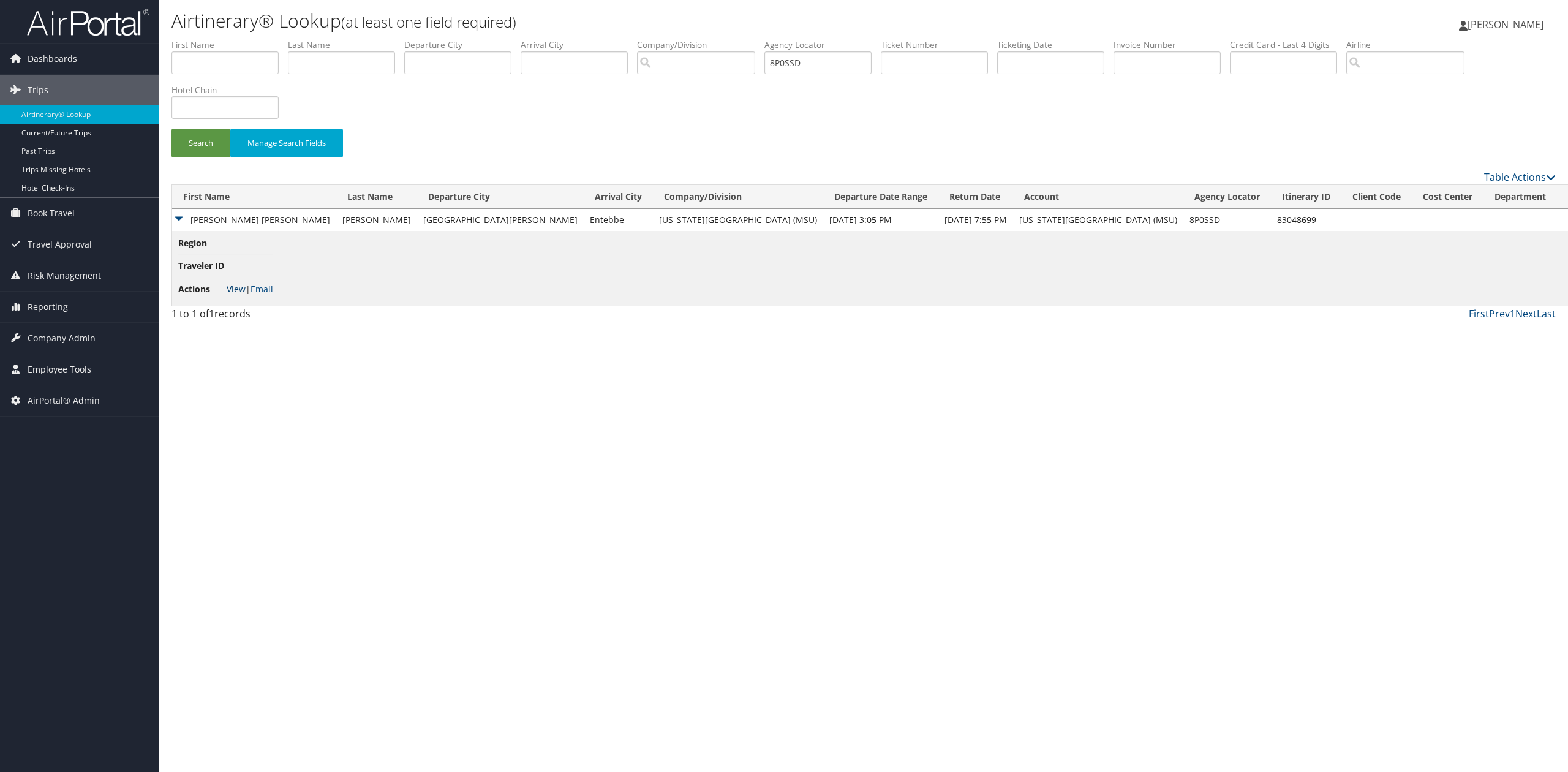
click at [239, 292] on link "View" at bounding box center [236, 289] width 19 height 12
drag, startPoint x: 826, startPoint y: 68, endPoint x: 713, endPoint y: 67, distance: 113.0
click at [714, 39] on ul "First Name Last Name Departure City Arrival City Company/Division Airport/City …" at bounding box center [864, 39] width 1385 height 0
paste input "1394"
click at [217, 145] on button "Search" at bounding box center [201, 143] width 59 height 29
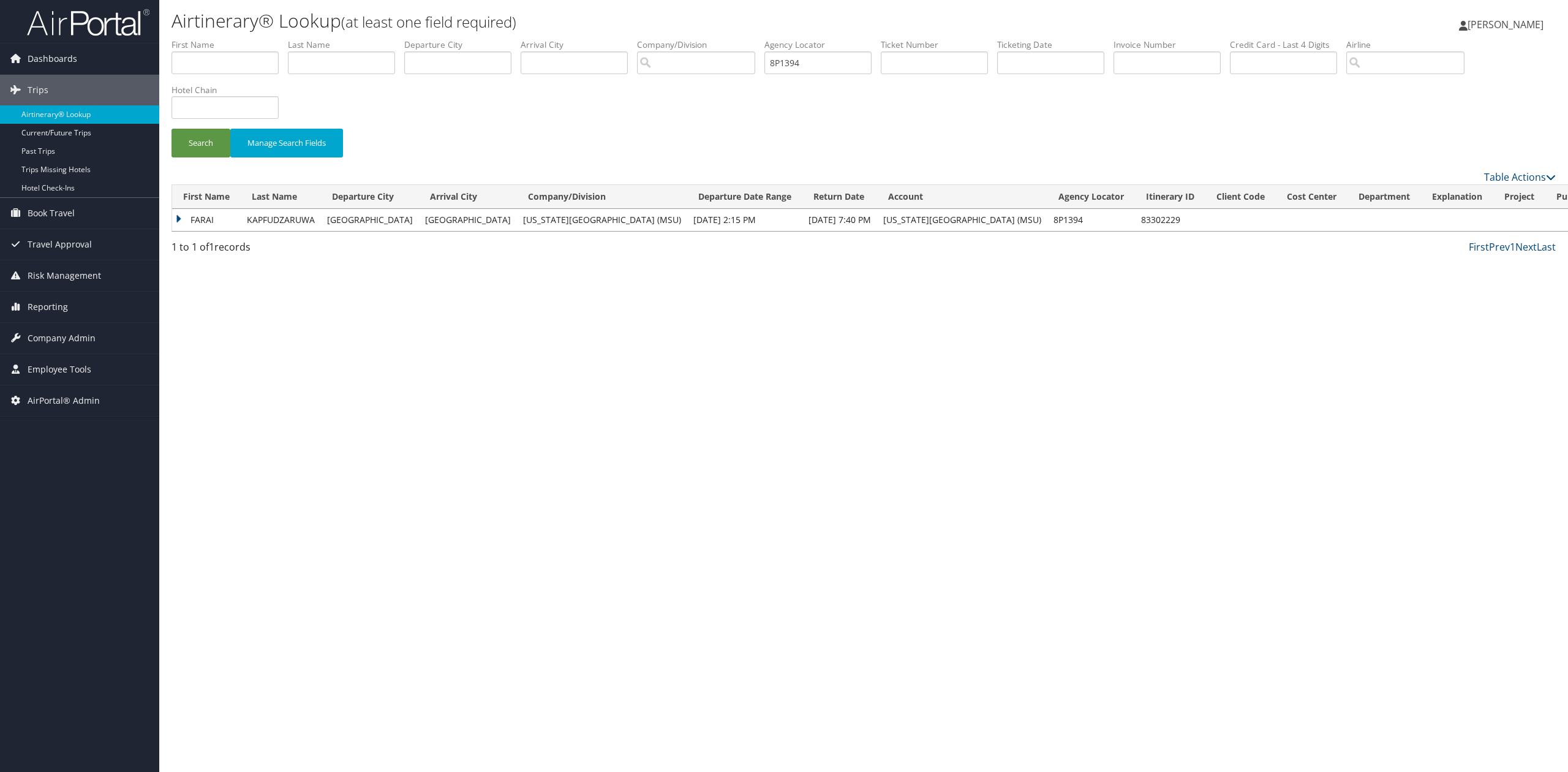
click at [176, 220] on td "FARAI" at bounding box center [206, 220] width 68 height 22
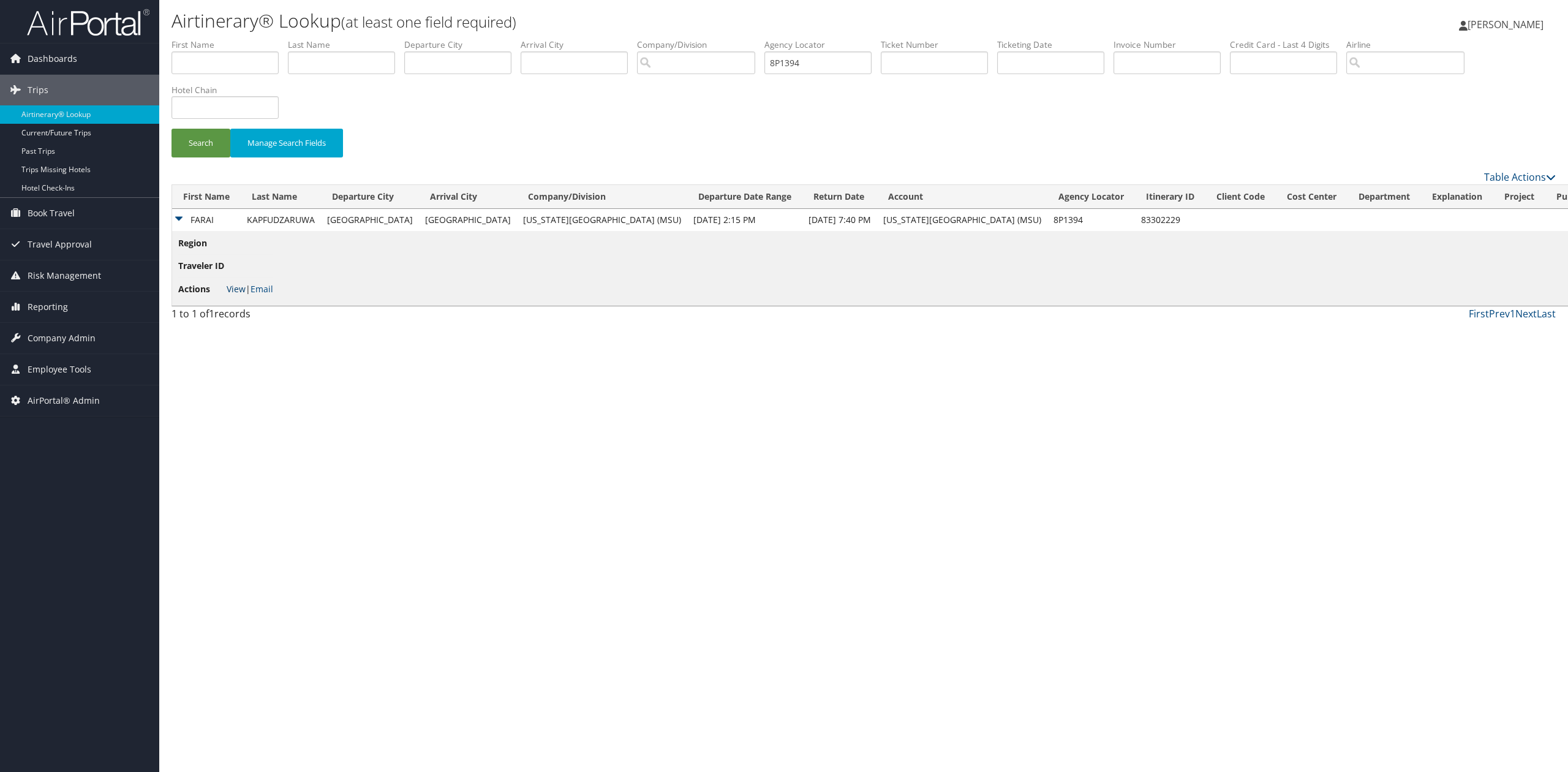
click at [236, 291] on link "View" at bounding box center [236, 289] width 19 height 12
drag, startPoint x: 841, startPoint y: 65, endPoint x: 696, endPoint y: 72, distance: 145.2
click at [704, 39] on ul "First Name Last Name Departure City Arrival City Company/Division Airport/City …" at bounding box center [864, 39] width 1385 height 0
paste input "BZWY8S"
click at [187, 150] on button "Search" at bounding box center [201, 143] width 59 height 29
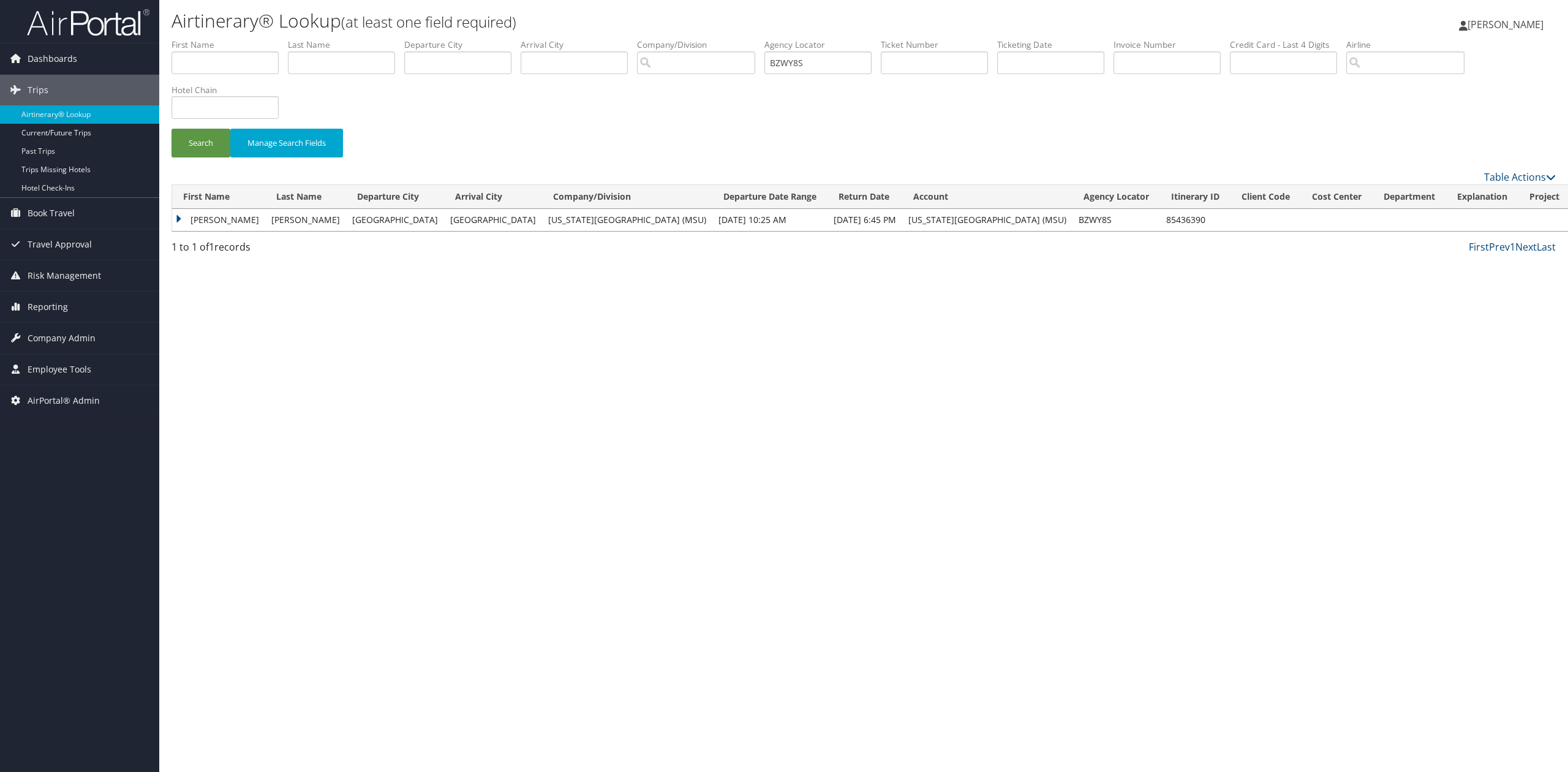
click at [182, 219] on td "WILLIAM R" at bounding box center [218, 220] width 93 height 22
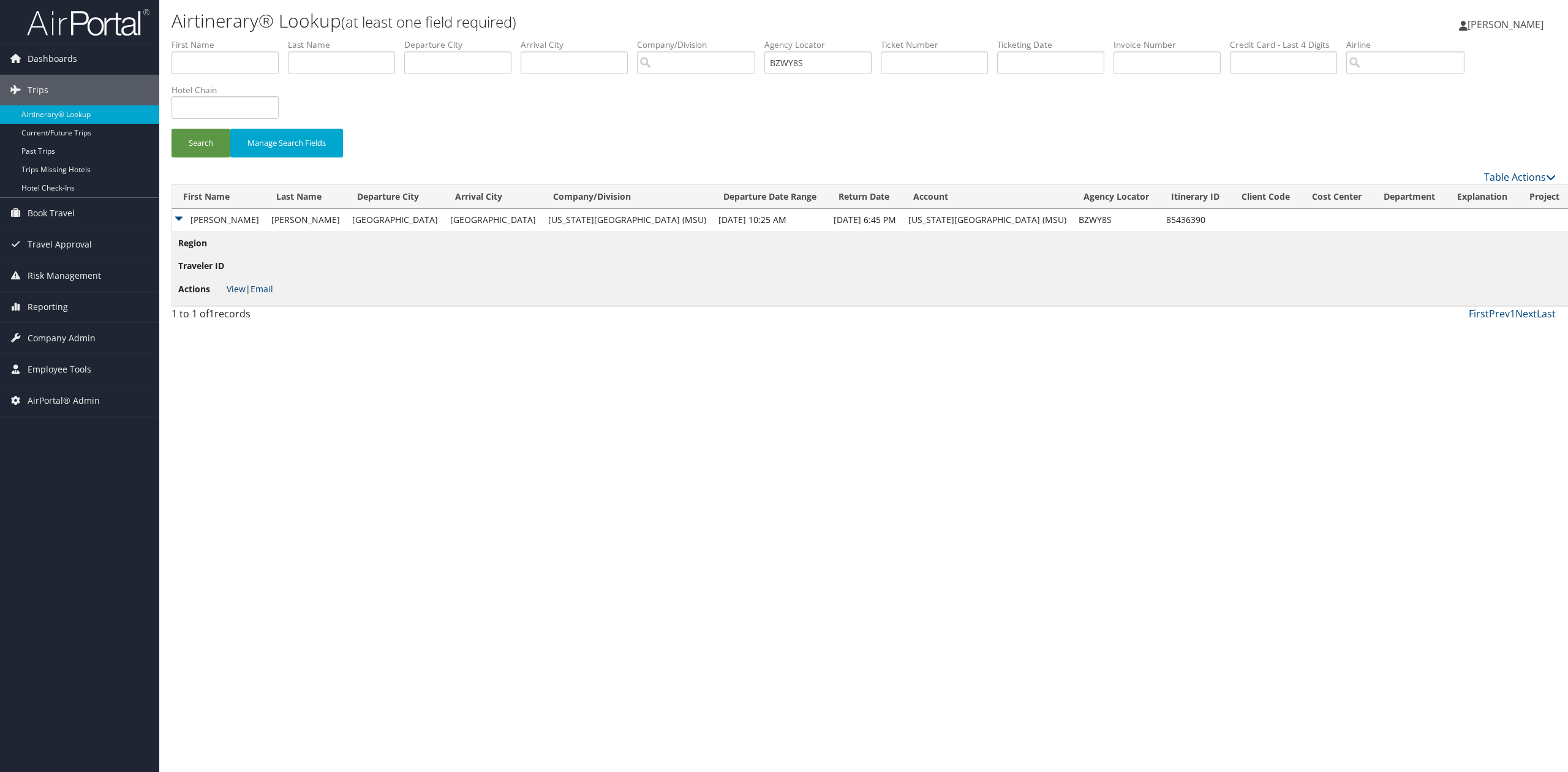
click at [239, 288] on link "View" at bounding box center [236, 289] width 19 height 12
drag, startPoint x: 820, startPoint y: 66, endPoint x: 745, endPoint y: 72, distance: 75.2
click at [745, 39] on ul "First Name Last Name Departure City Arrival City Company/Division Airport/City …" at bounding box center [864, 39] width 1385 height 0
paste input "8QKTB4"
click at [199, 137] on button "Search" at bounding box center [201, 143] width 59 height 29
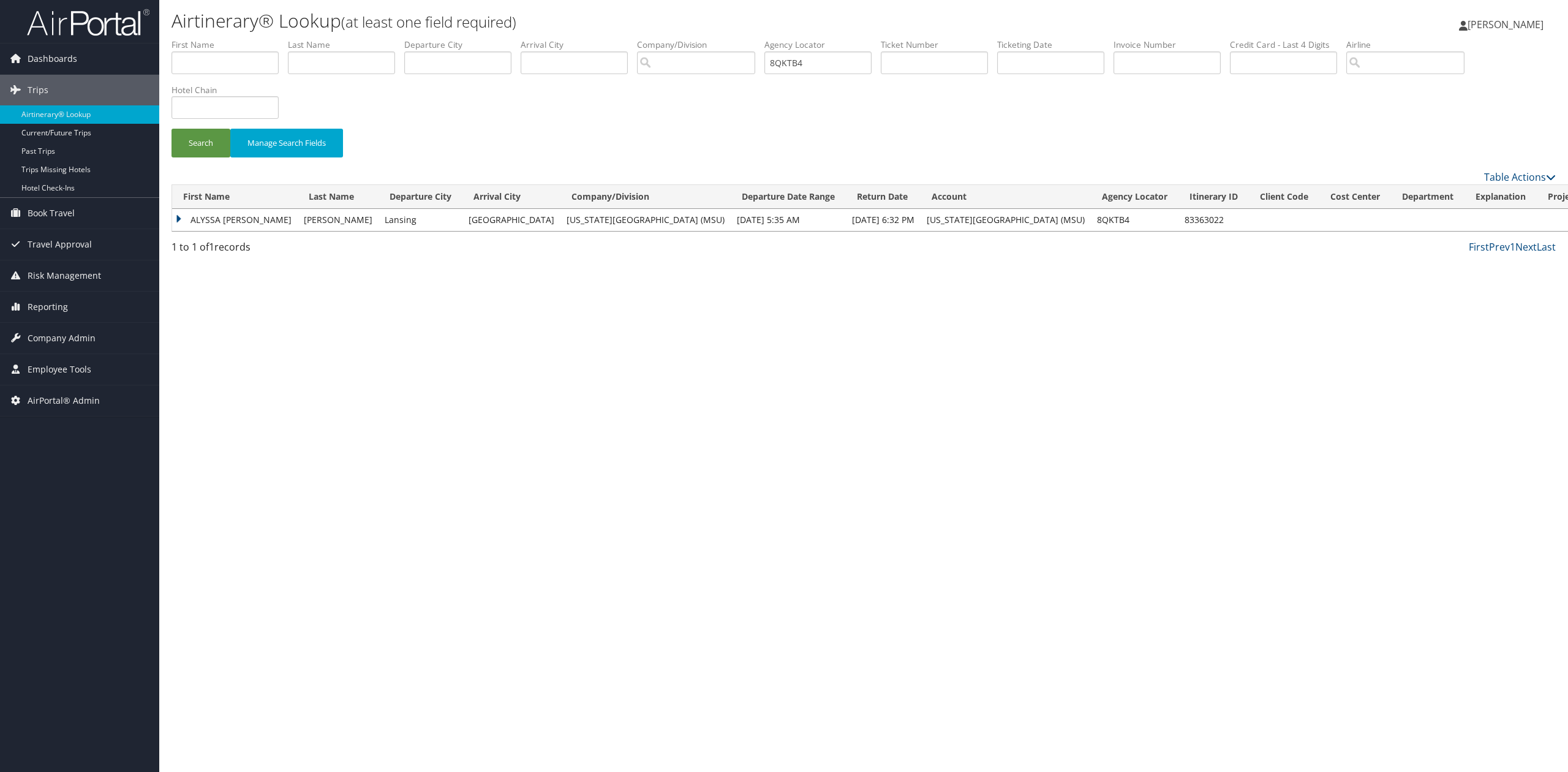
click at [180, 220] on td "ALYSSA ROSEMARY" at bounding box center [235, 220] width 125 height 22
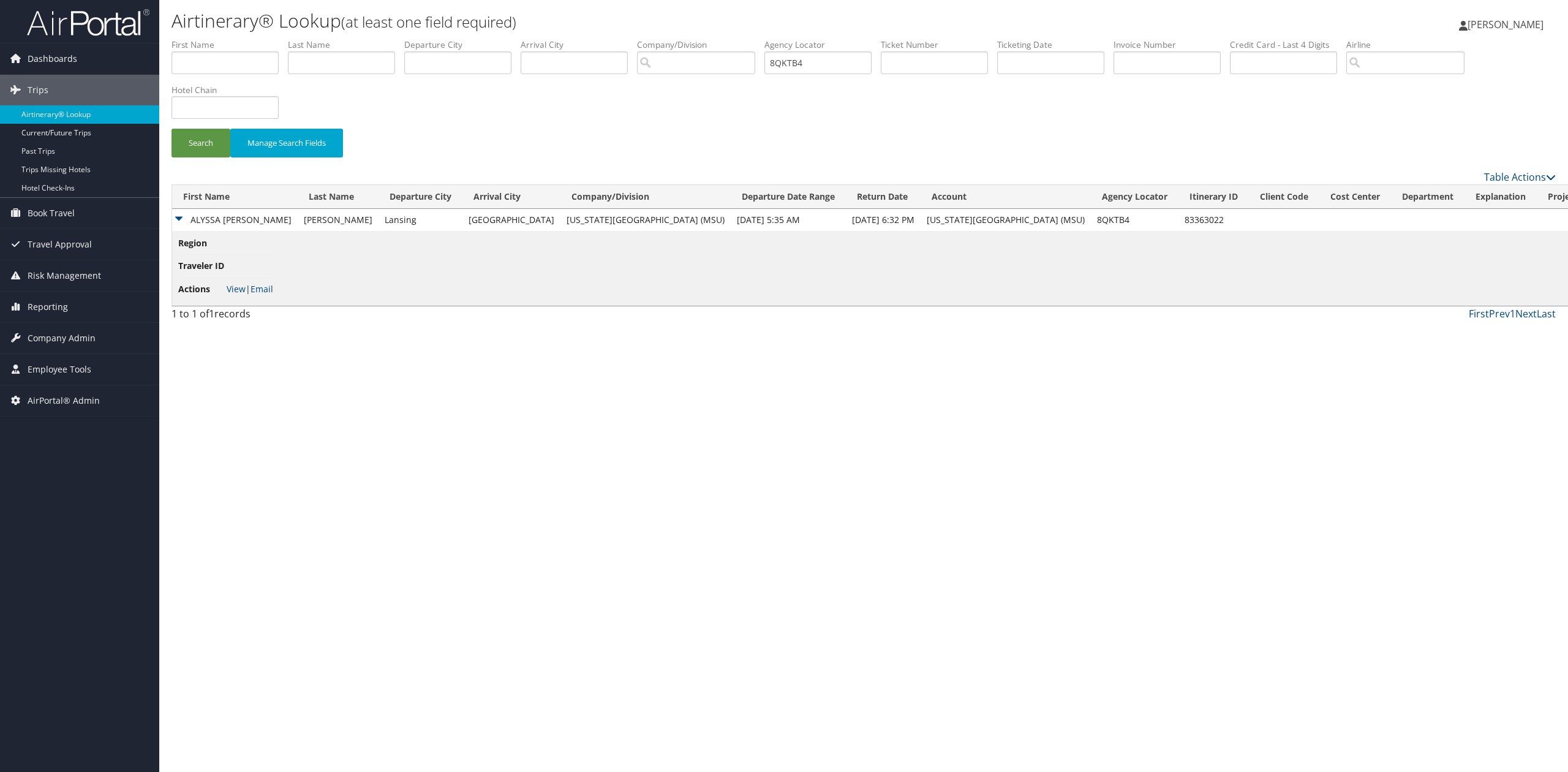
click at [224, 291] on li "Actions View | Email" at bounding box center [225, 290] width 95 height 22
click at [238, 291] on link "View" at bounding box center [236, 289] width 19 height 12
drag, startPoint x: 801, startPoint y: 70, endPoint x: 721, endPoint y: 71, distance: 80.0
click at [721, 39] on ul "First Name Last Name Departure City Arrival City Company/Division Airport/City …" at bounding box center [864, 39] width 1385 height 0
paste input "R7W1H"
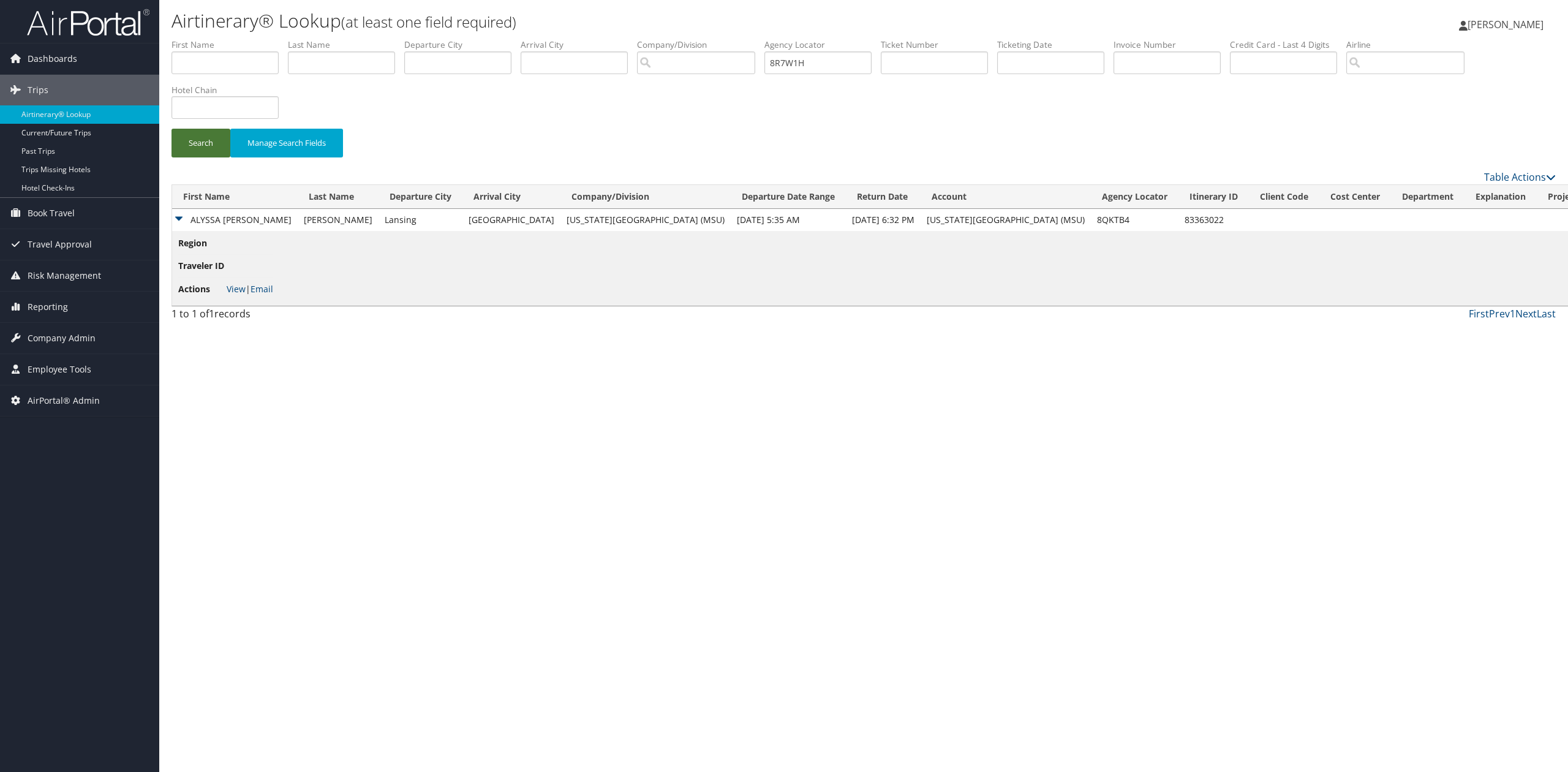
click at [200, 150] on button "Search" at bounding box center [201, 143] width 59 height 29
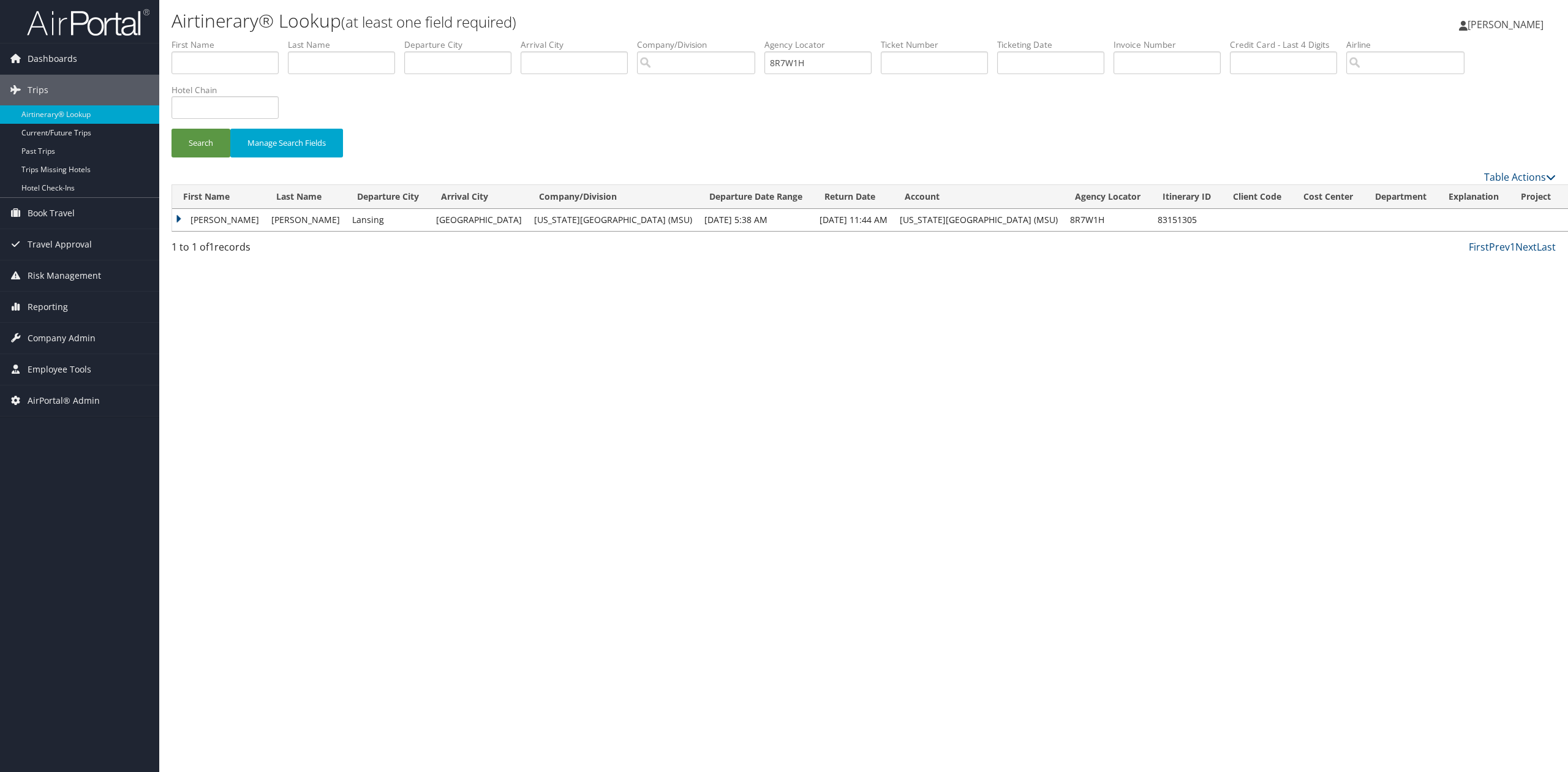
click at [182, 222] on td "LINDA" at bounding box center [218, 220] width 93 height 22
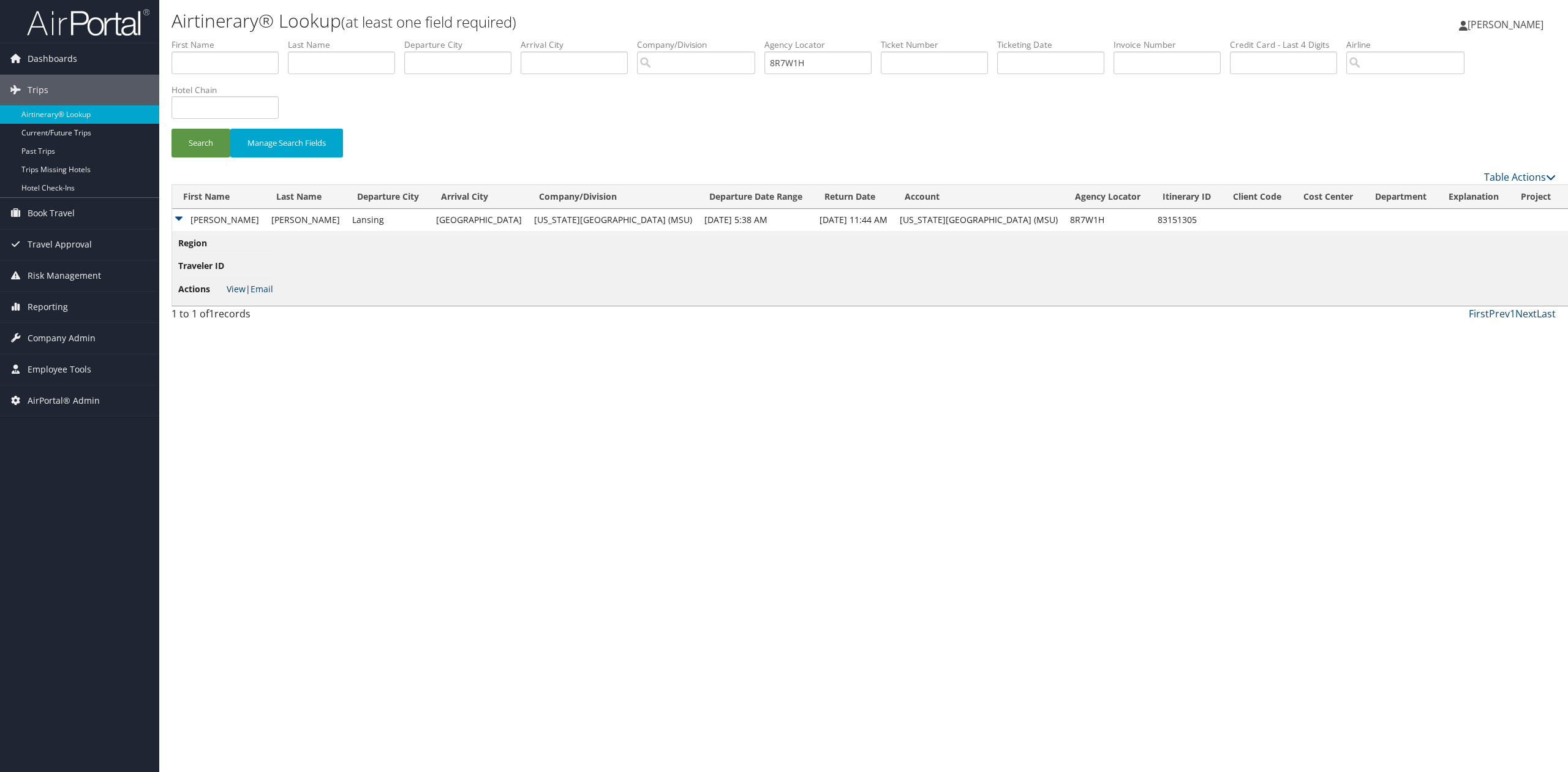
click at [230, 290] on link "View" at bounding box center [236, 289] width 19 height 12
drag, startPoint x: 759, startPoint y: 60, endPoint x: 701, endPoint y: 65, distance: 58.2
click at [711, 39] on ul "First Name Last Name Departure City Arrival City Company/Division Airport/City …" at bounding box center [864, 39] width 1385 height 0
paste input "LS9"
click at [211, 143] on button "Search" at bounding box center [201, 143] width 59 height 29
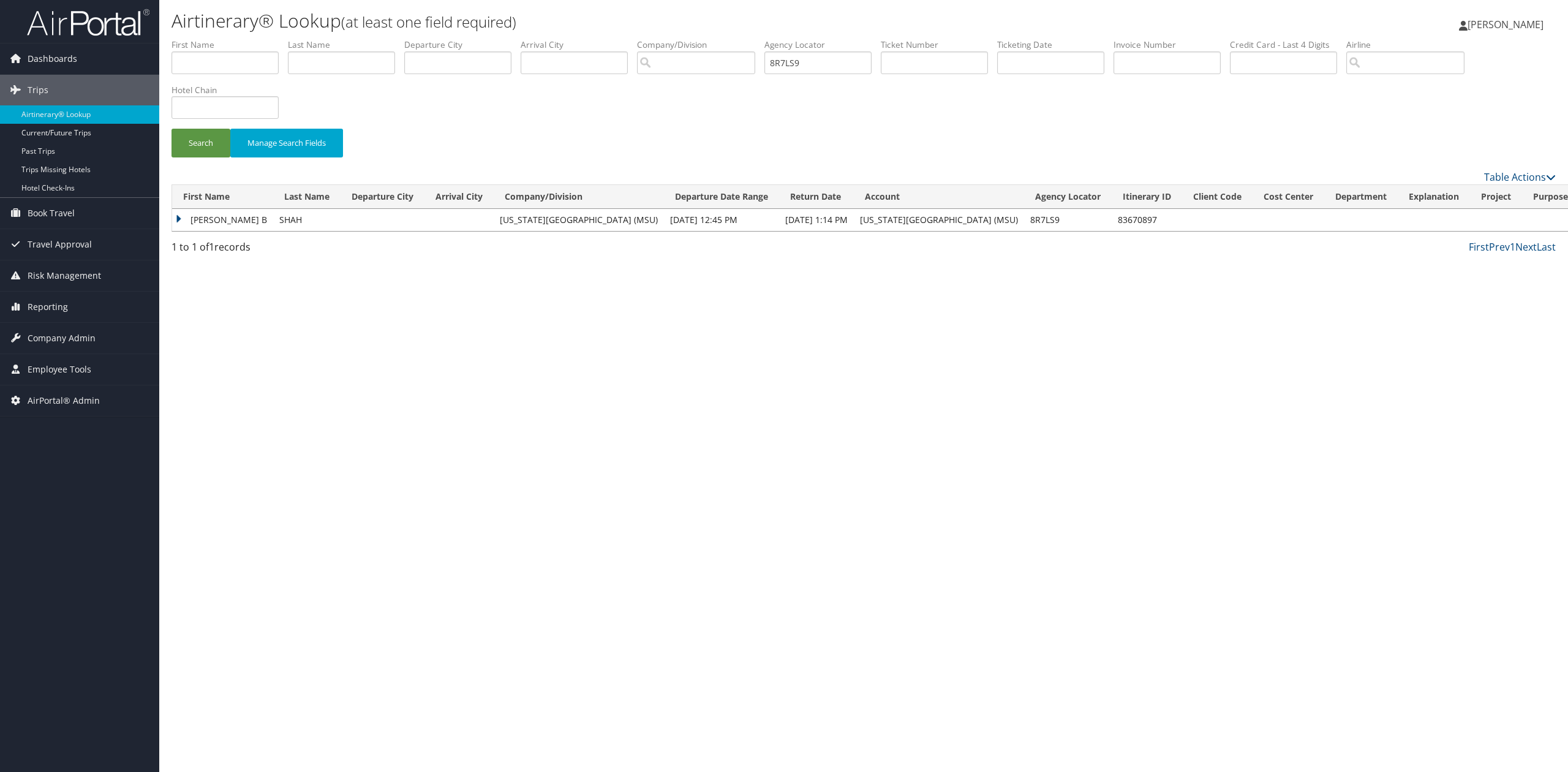
click at [180, 223] on td "ROBEY B" at bounding box center [223, 220] width 101 height 22
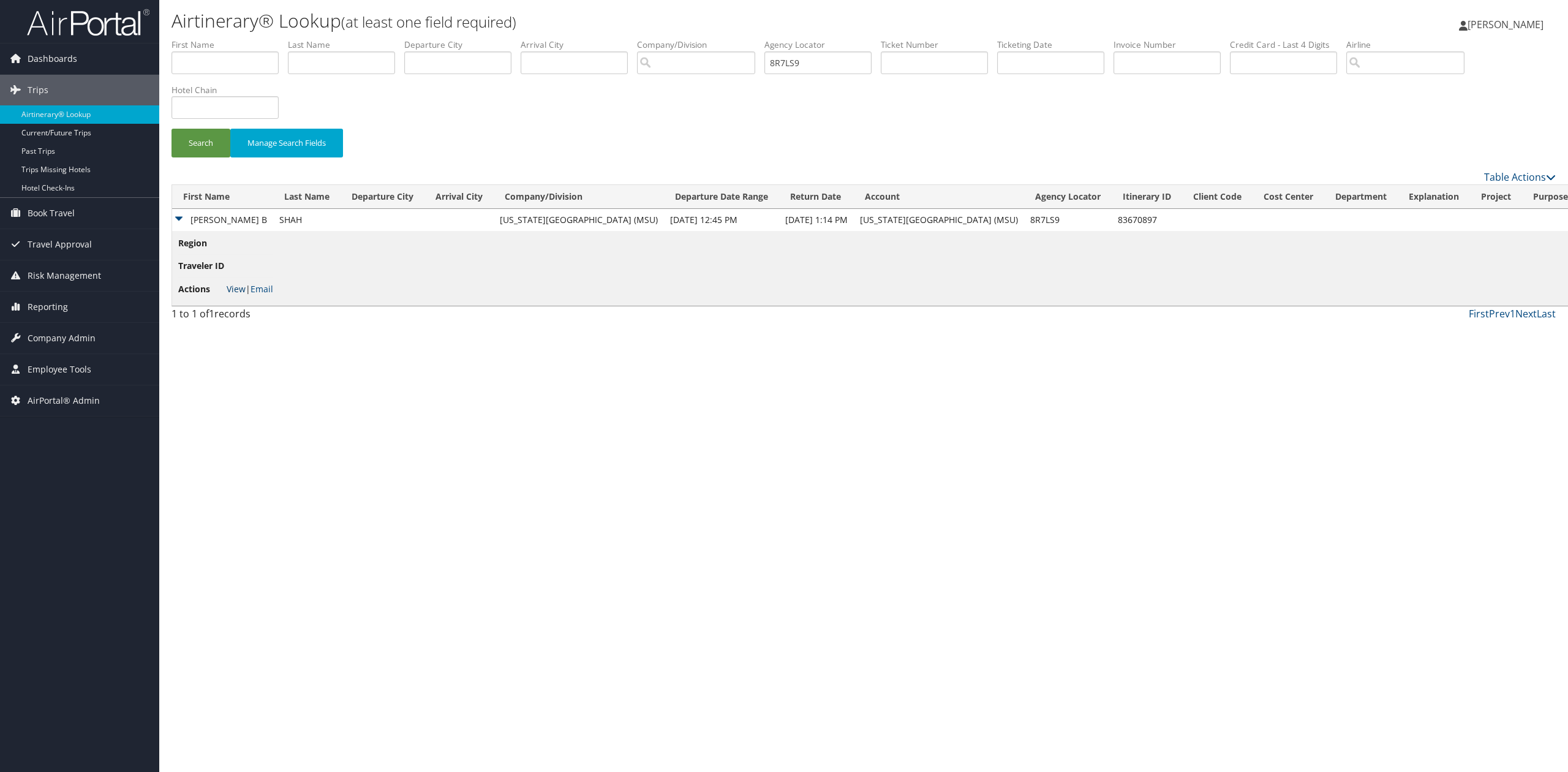
click at [233, 293] on link "View" at bounding box center [236, 289] width 19 height 12
drag, startPoint x: 796, startPoint y: 59, endPoint x: 705, endPoint y: 59, distance: 91.0
click at [707, 39] on ul "First Name Last Name Departure City Arrival City Company/Division Airport/City …" at bounding box center [864, 39] width 1385 height 0
paste input "S9TKW"
type input "8S9TKW"
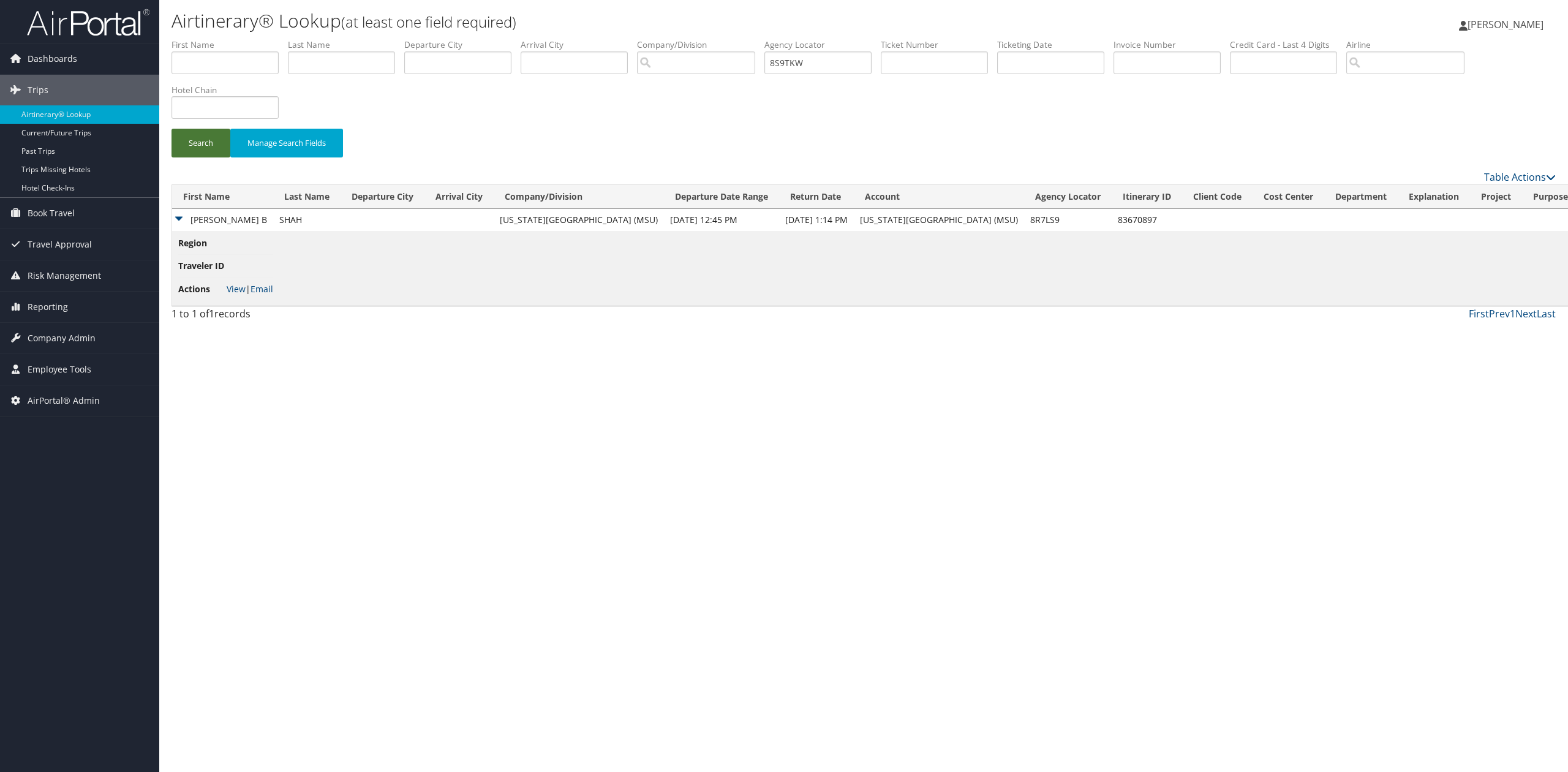
click at [201, 143] on button "Search" at bounding box center [201, 143] width 59 height 29
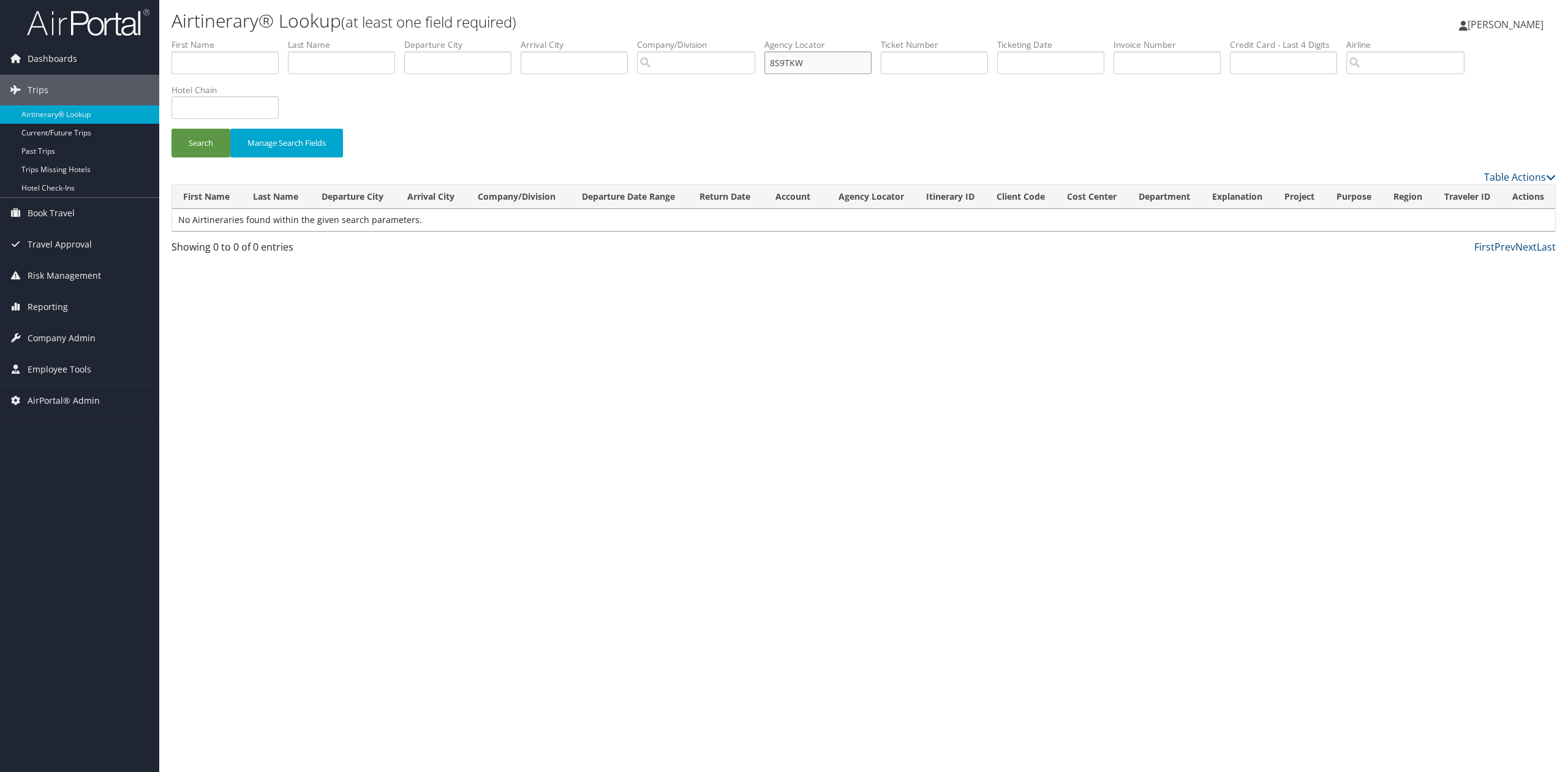
click at [824, 61] on input "8S9TKW" at bounding box center [818, 63] width 107 height 23
click at [860, 74] on input "8S9TKW" at bounding box center [818, 63] width 107 height 23
paste input "8SW9RS"
click at [189, 148] on button "Search" at bounding box center [201, 143] width 59 height 29
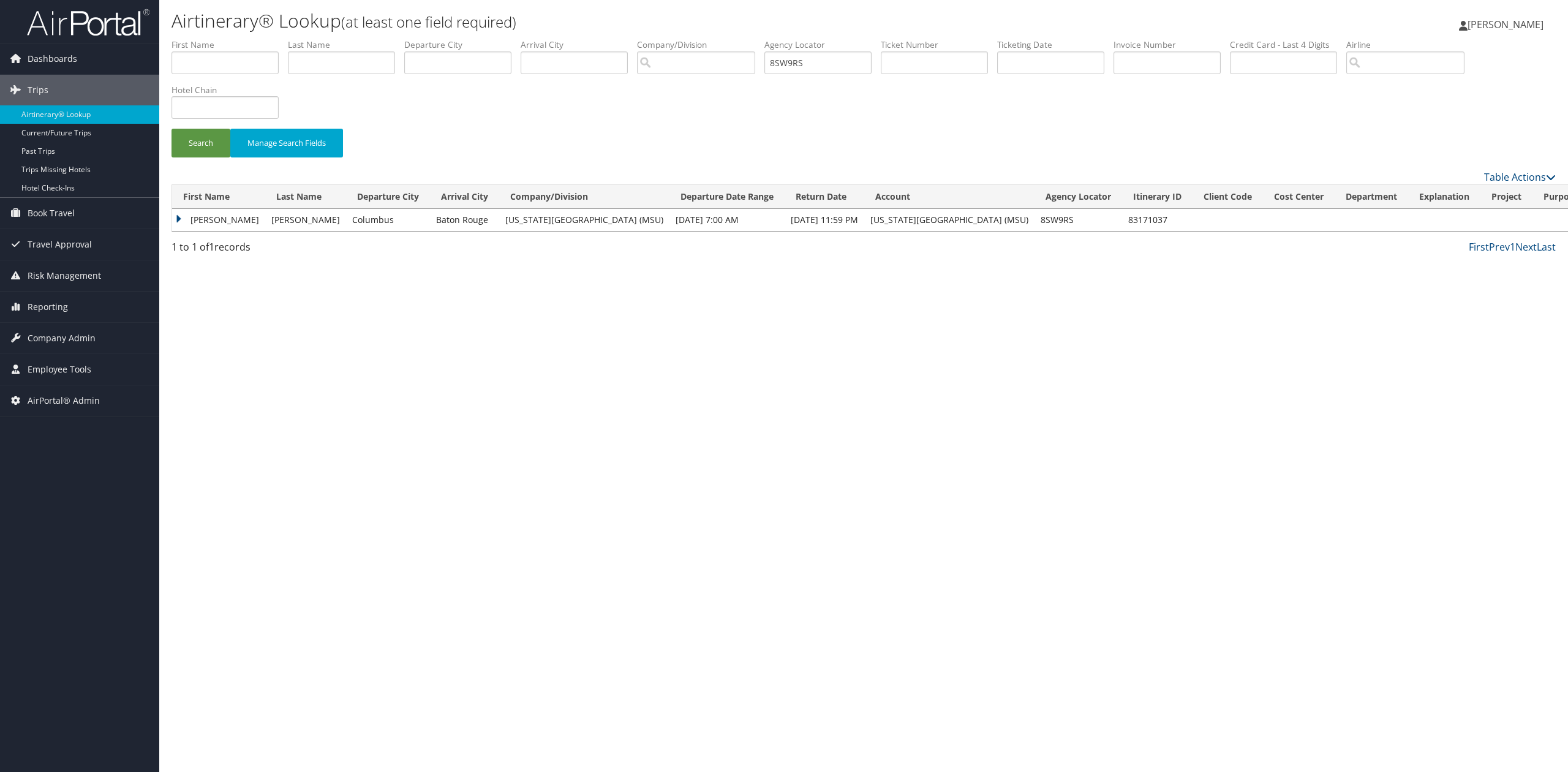
click at [175, 216] on td "ANDREA LYNN" at bounding box center [218, 220] width 93 height 22
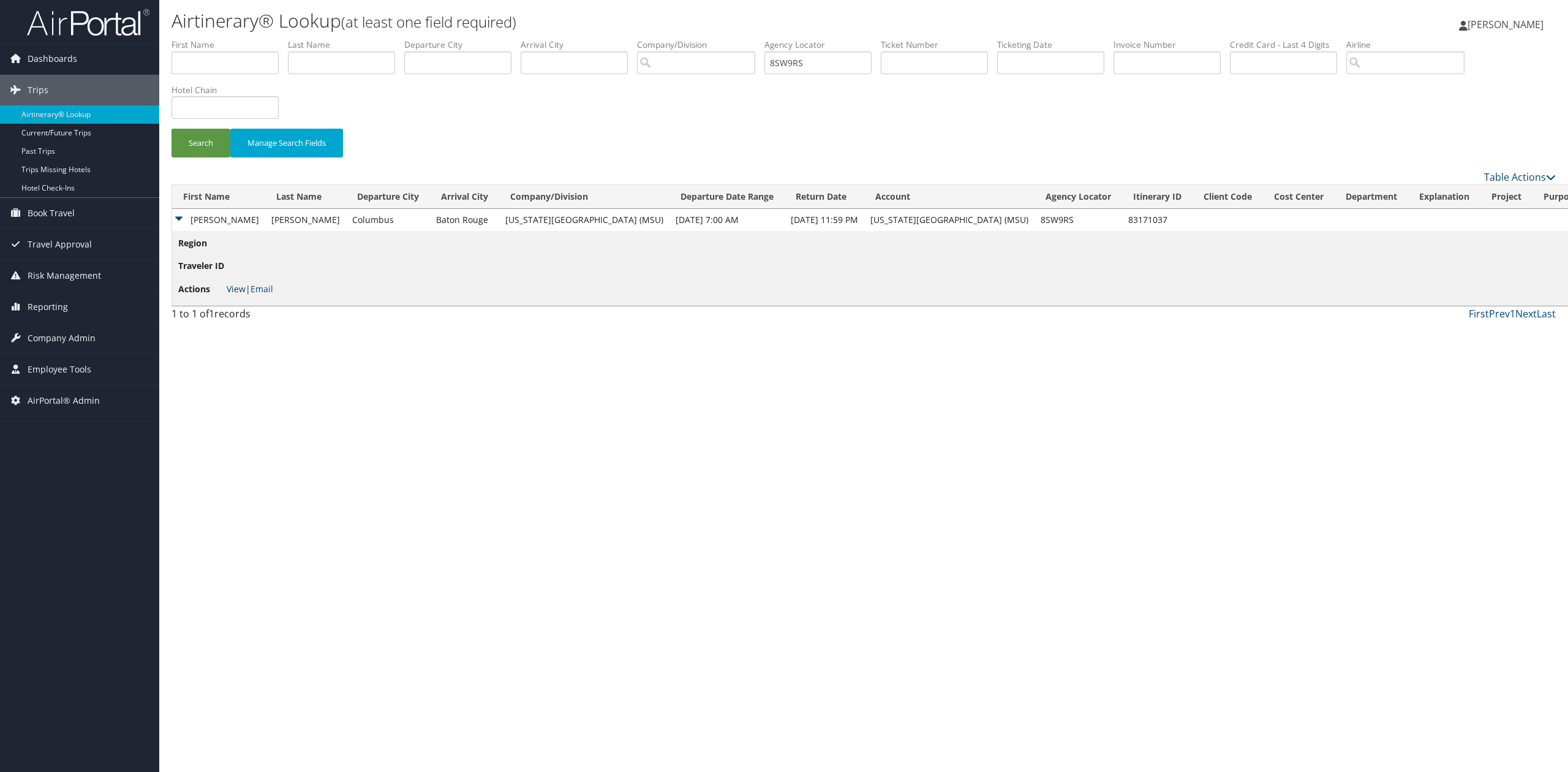
click at [238, 288] on link "View" at bounding box center [236, 289] width 19 height 12
drag, startPoint x: 808, startPoint y: 63, endPoint x: 679, endPoint y: 59, distance: 129.1
click at [687, 39] on ul "First Name Last Name Departure City Arrival City Company/Division Airport/City …" at bounding box center [864, 39] width 1385 height 0
type input "S"
paste input "8TXPGP"
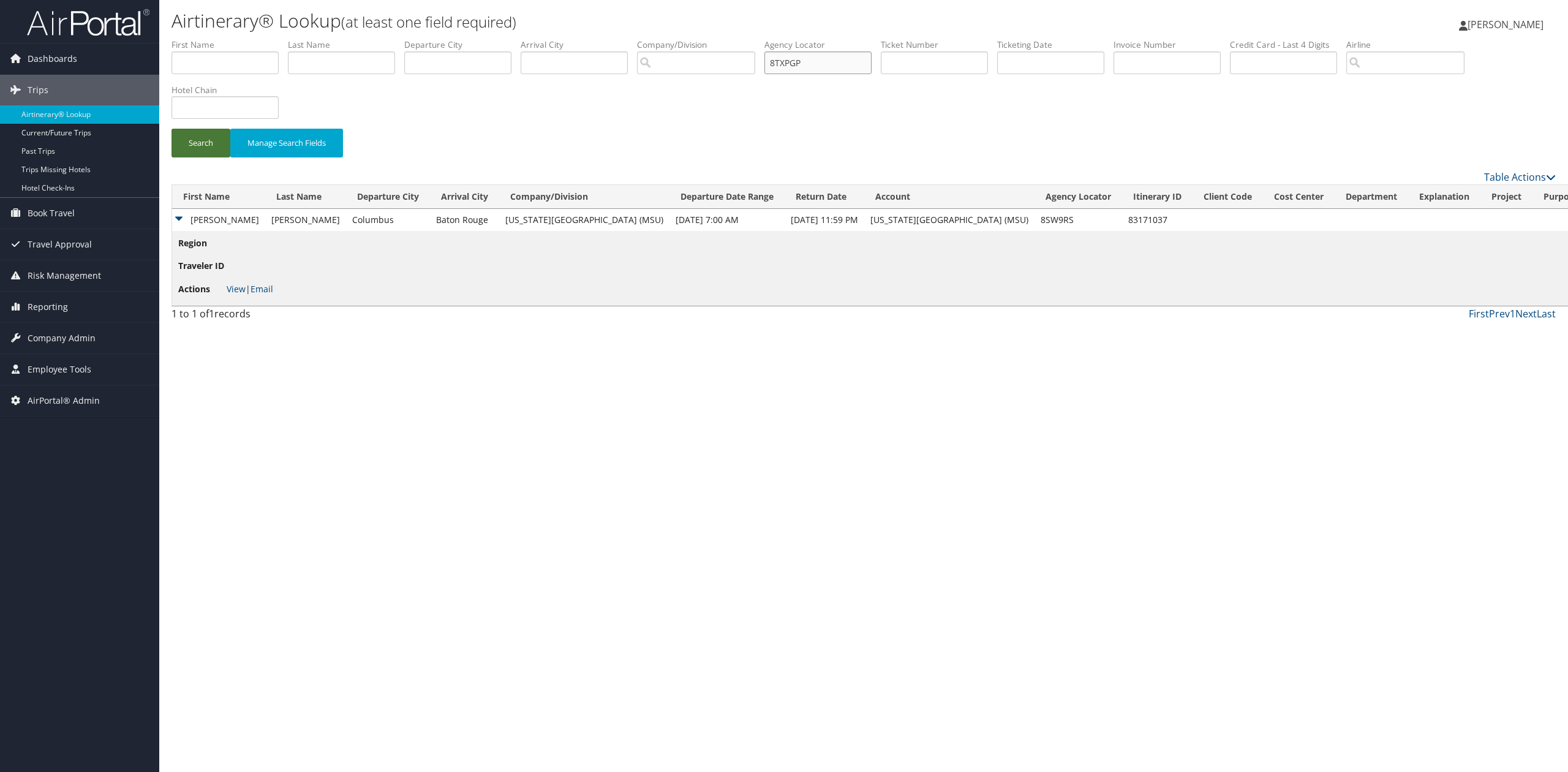
type input "8TXPGP"
click at [202, 136] on button "Search" at bounding box center [201, 143] width 59 height 29
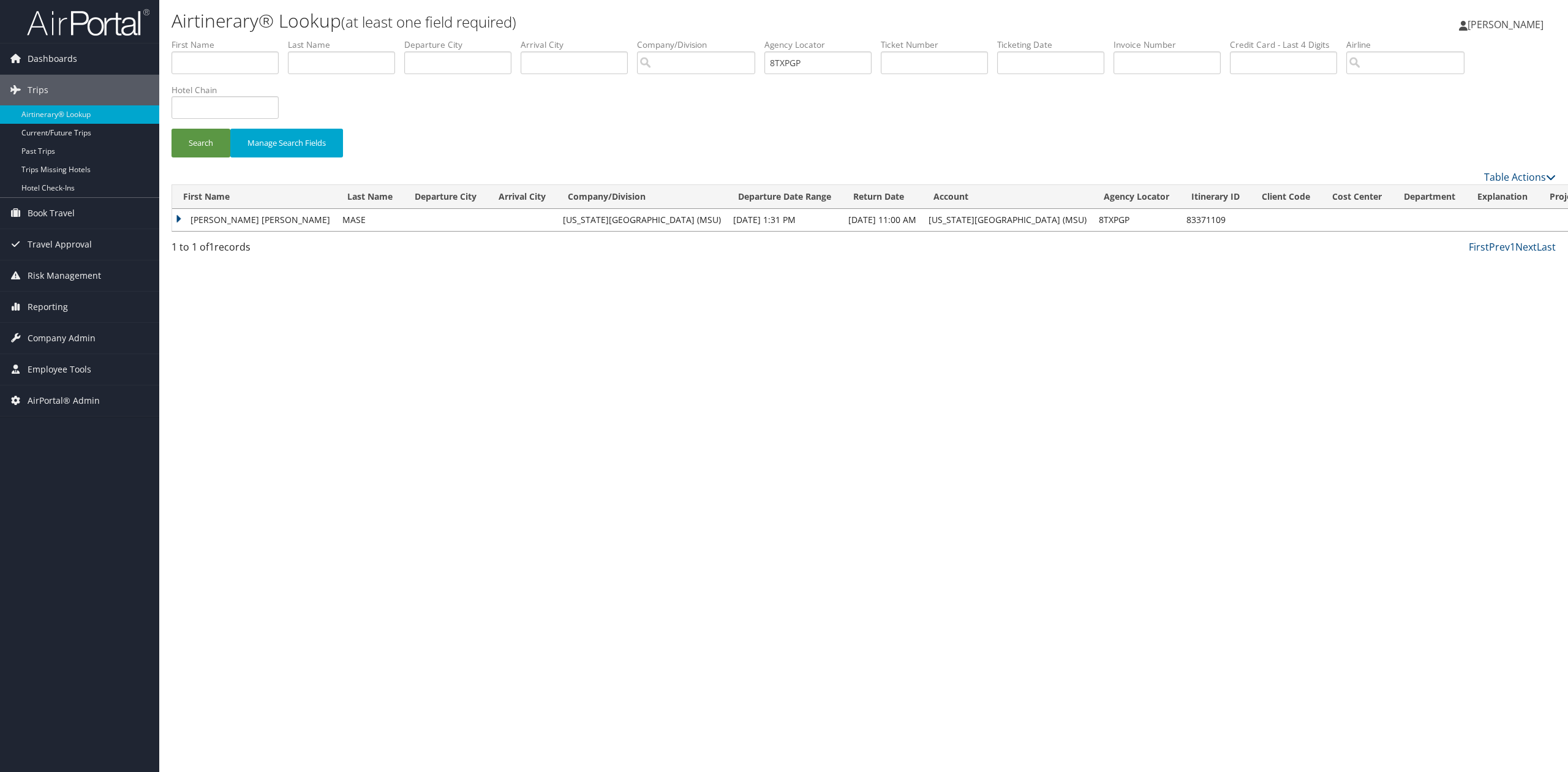
click at [176, 217] on td "KATHLEEN MARIE" at bounding box center [254, 220] width 164 height 22
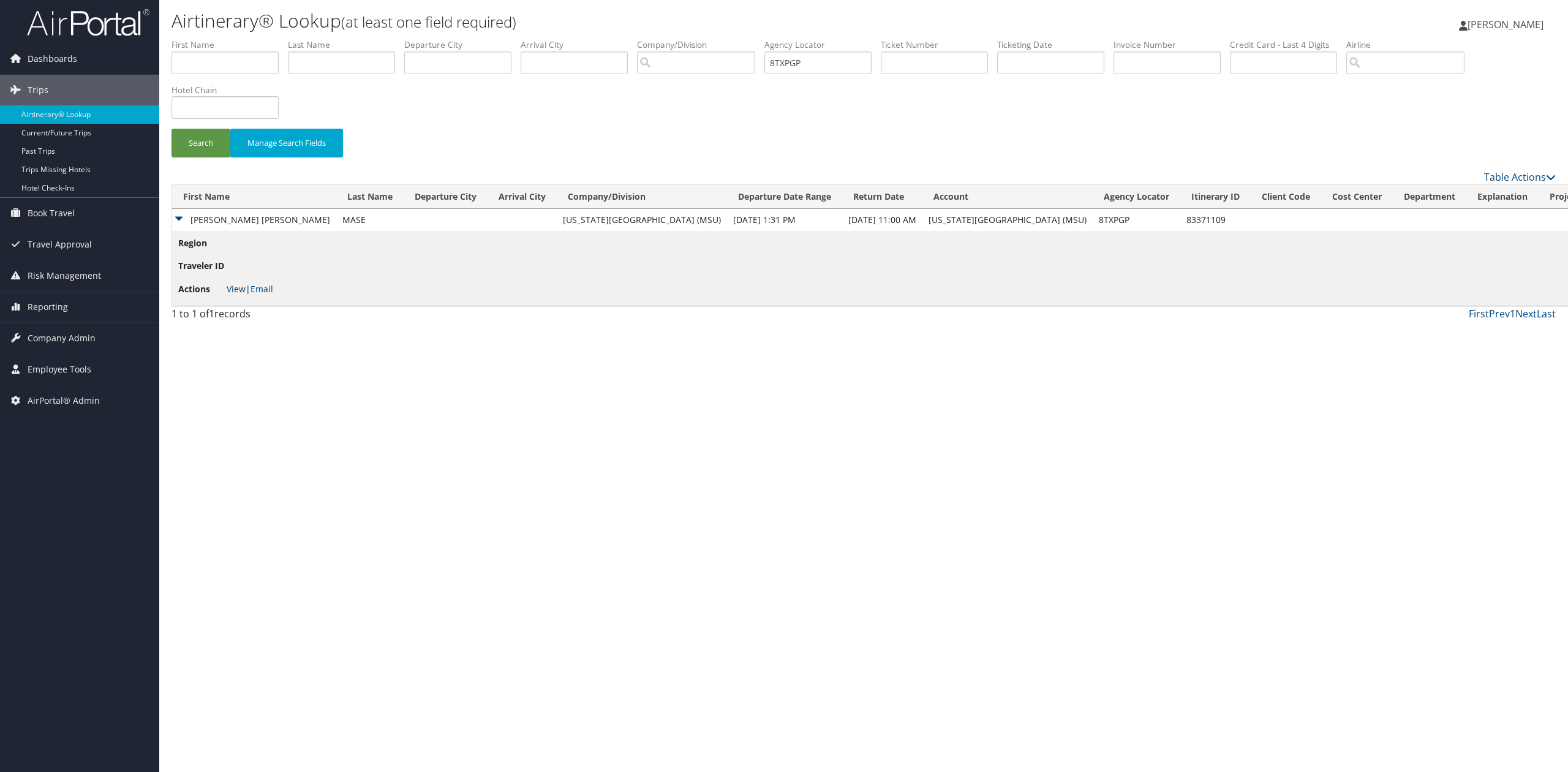
click at [234, 295] on link "View" at bounding box center [236, 289] width 19 height 12
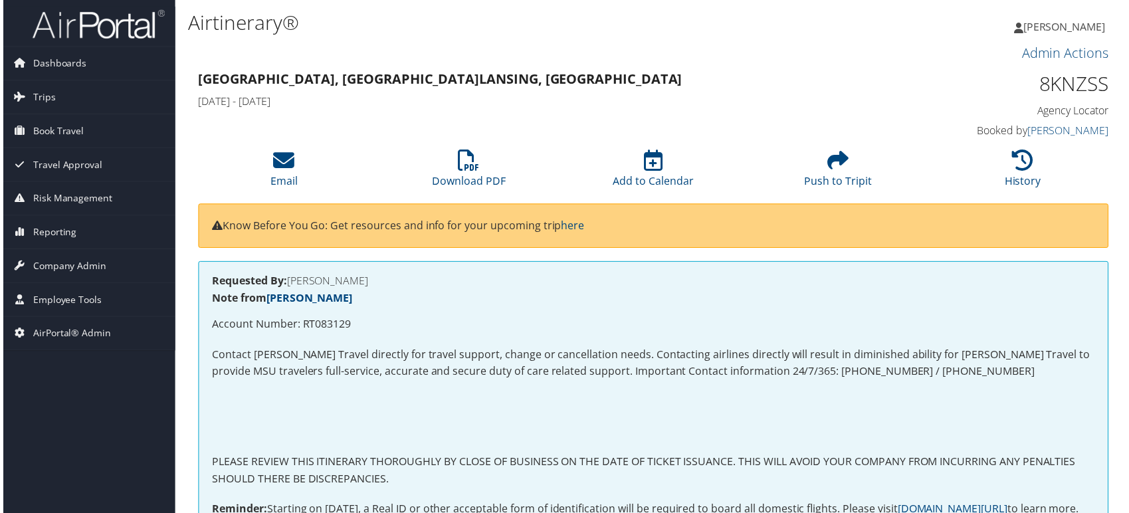
click at [324, 329] on p "Account Number: RT083129" at bounding box center [653, 326] width 887 height 17
copy p "RT083129"
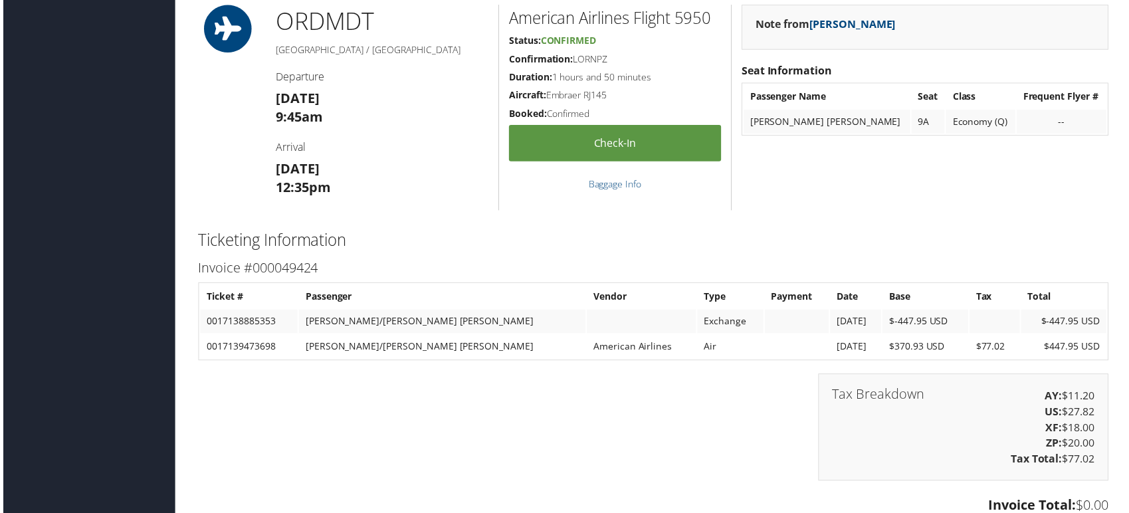
scroll to position [1579, 0]
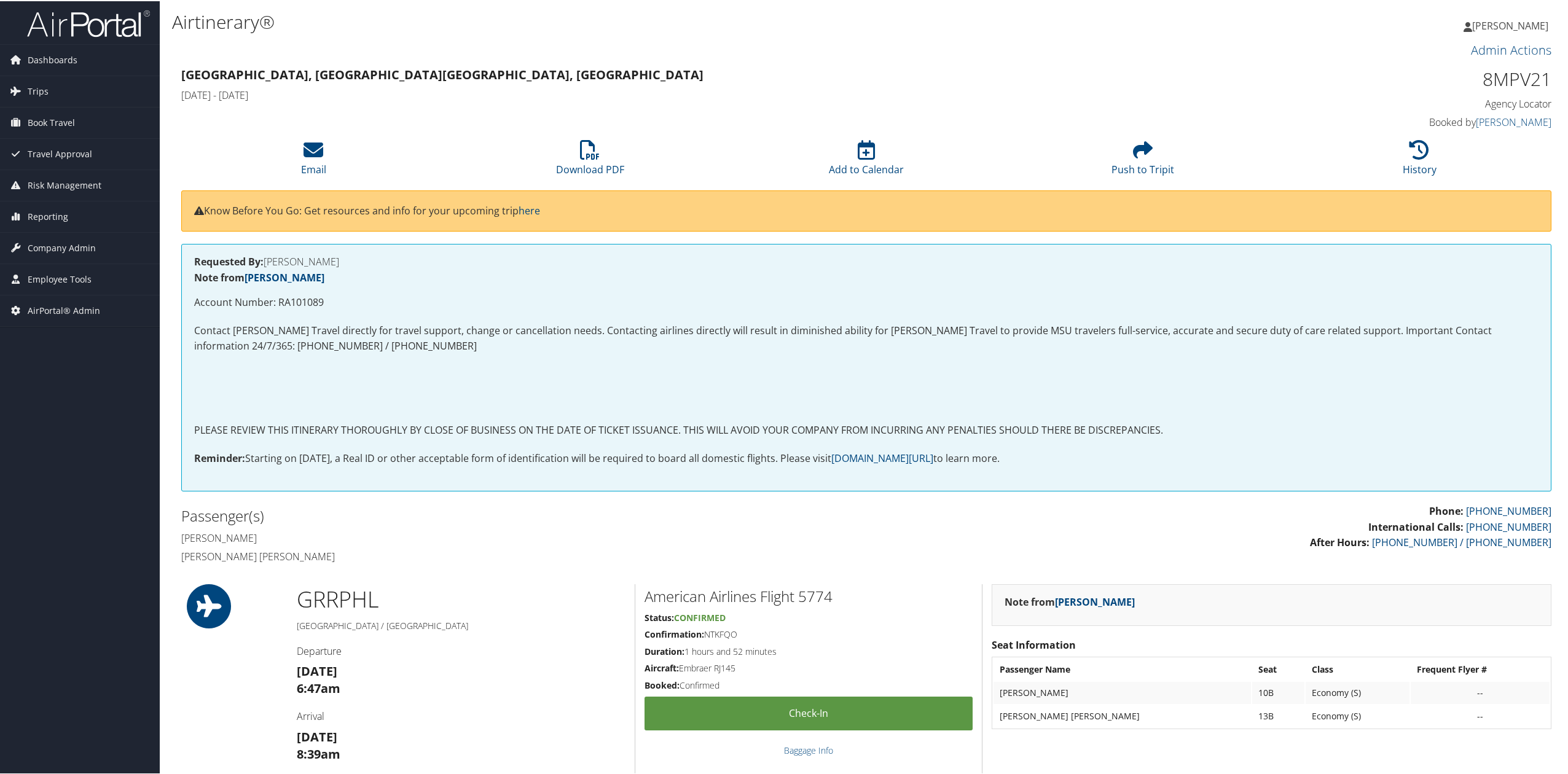
click at [306, 298] on p "Account Number: RA101089" at bounding box center [866, 301] width 1344 height 16
copy p "RA101089"
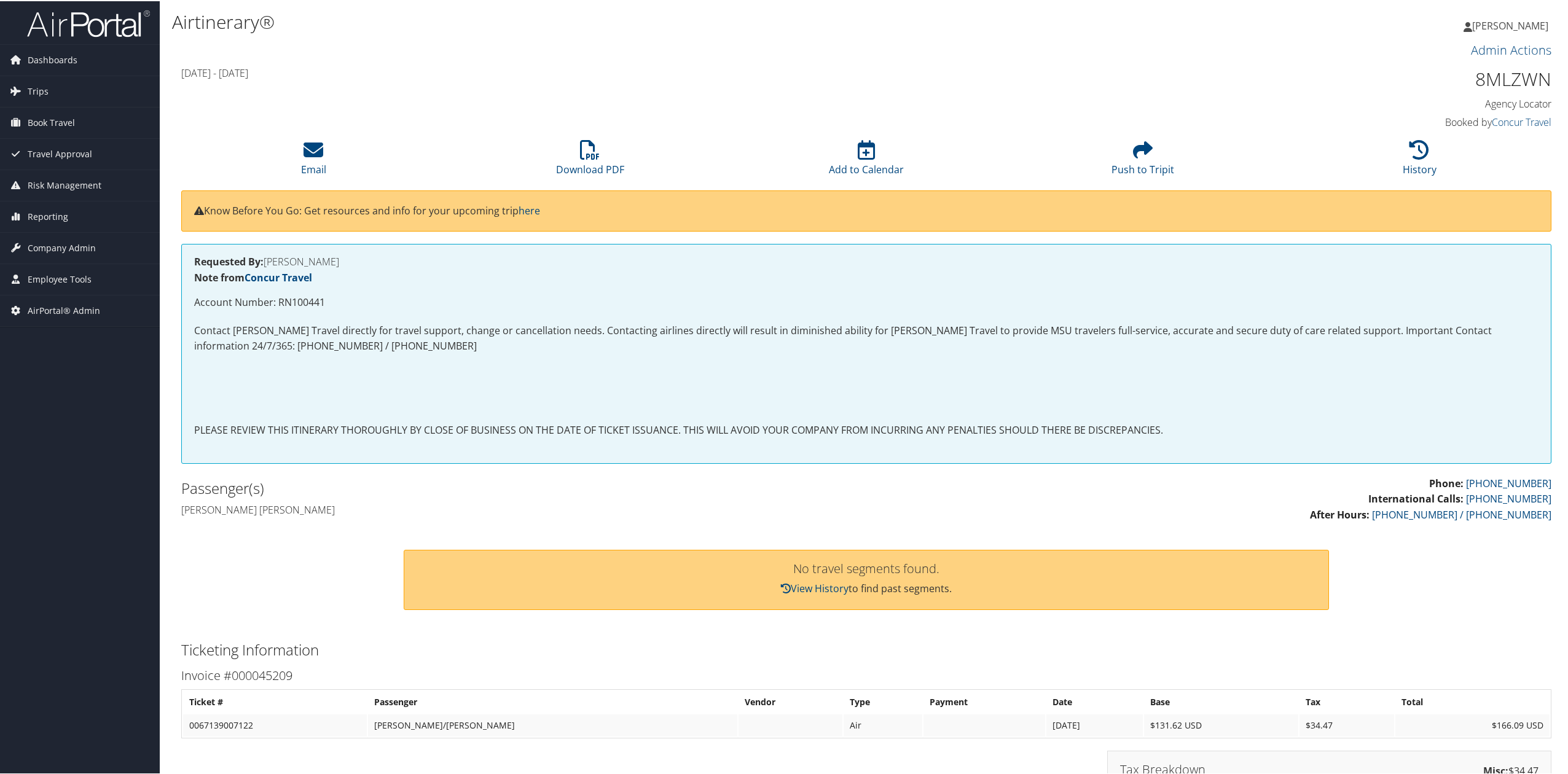
click at [287, 300] on p "Account Number: RN100441" at bounding box center [866, 301] width 1344 height 16
copy p "RN100441"
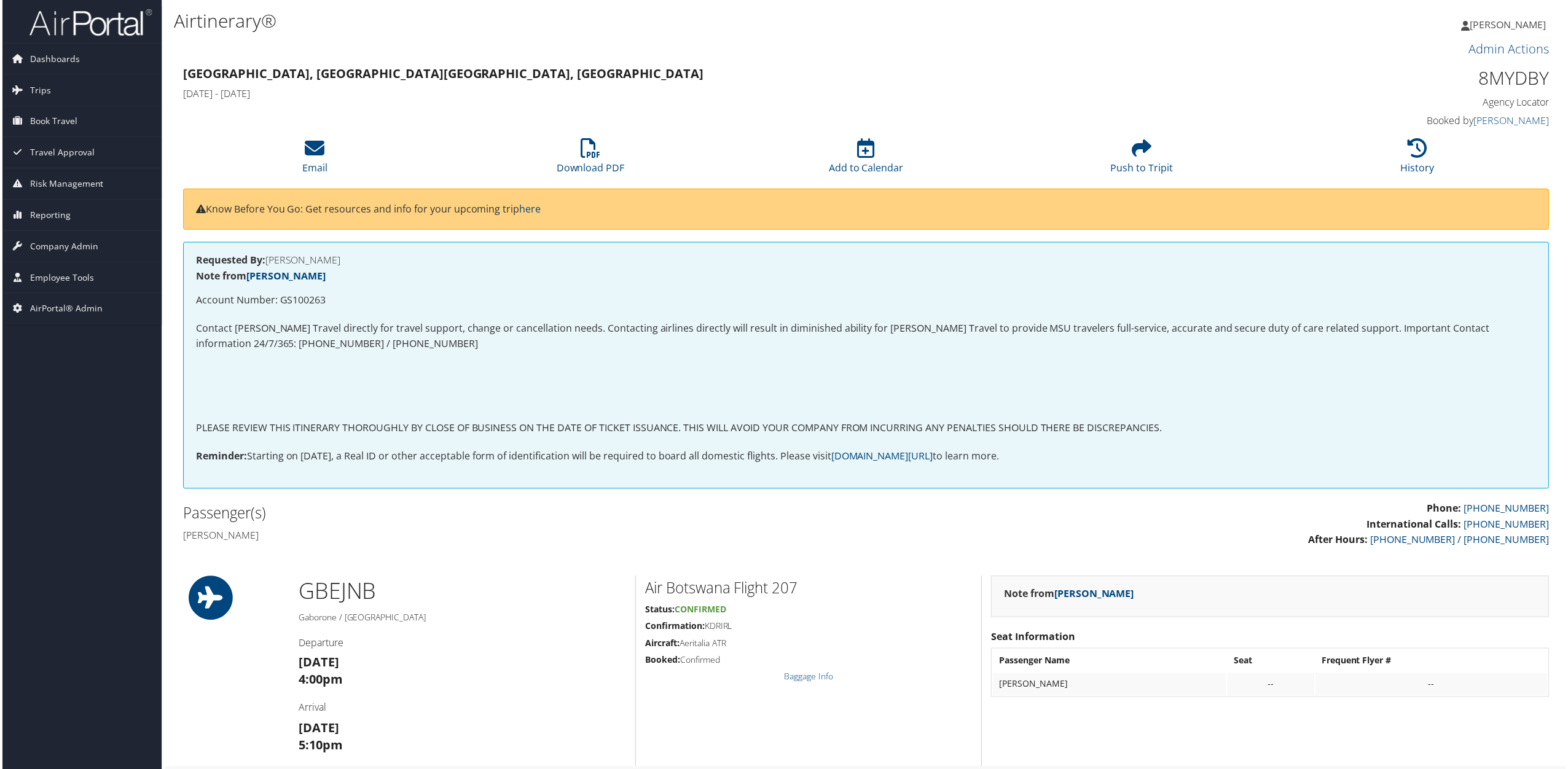
click at [298, 298] on p "Account Number: GS100263" at bounding box center [866, 301] width 1344 height 16
copy p "GS100263"
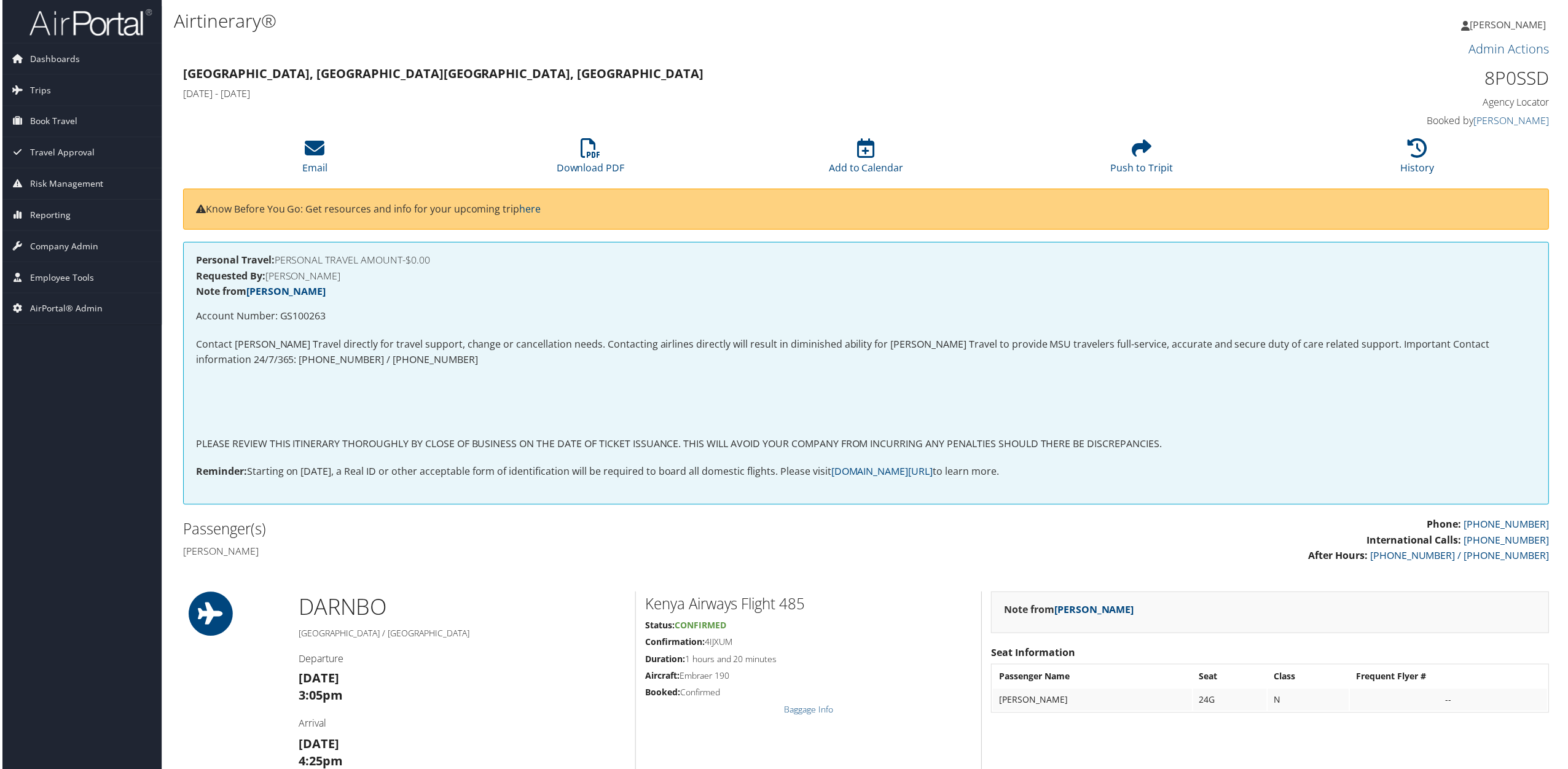
click at [293, 315] on p "Account Number: GS100263" at bounding box center [866, 317] width 1344 height 16
copy p "GS100263"
click at [306, 322] on p "Account Number: GS100263" at bounding box center [866, 317] width 1344 height 16
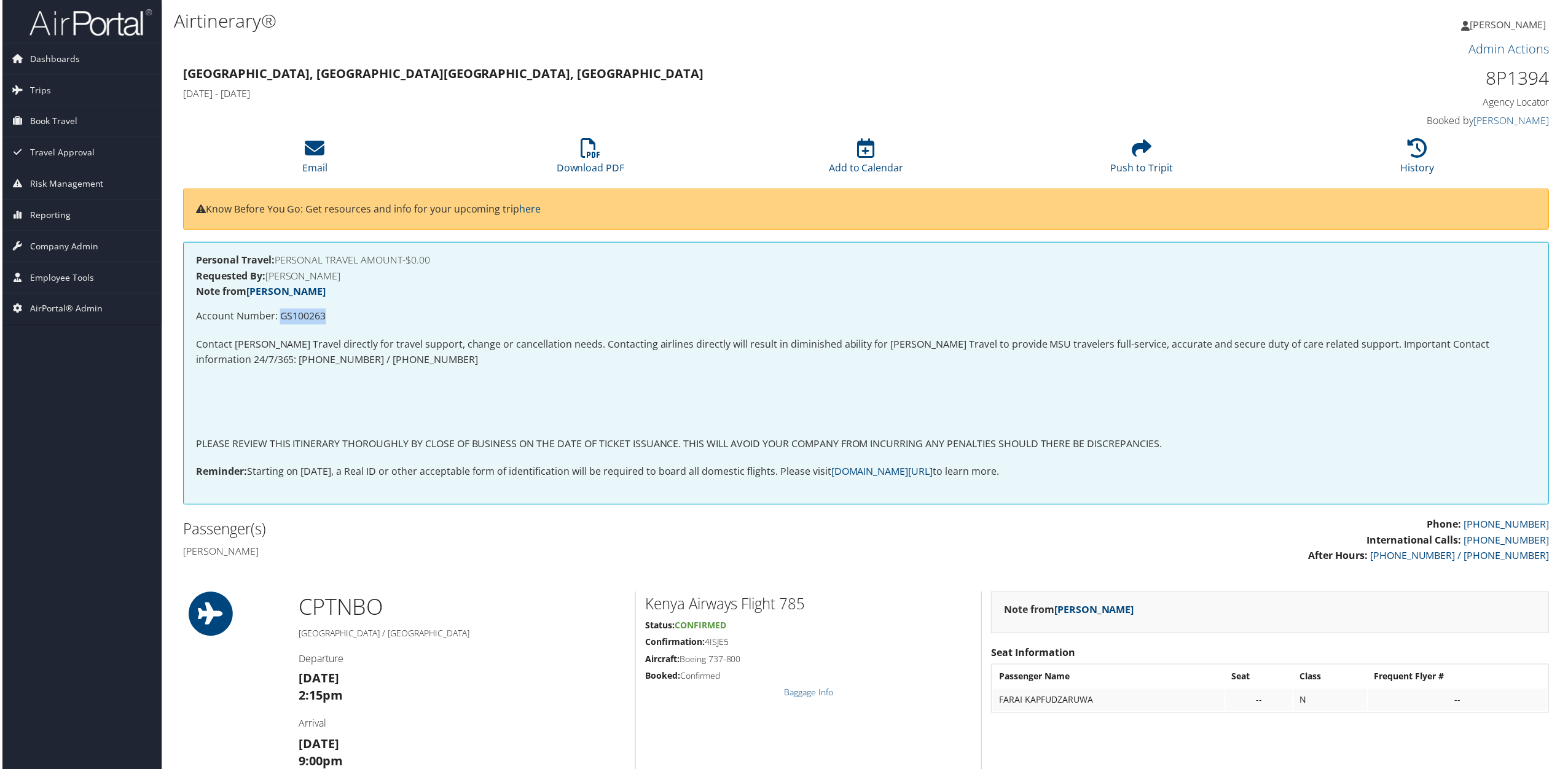
copy p "GS100263"
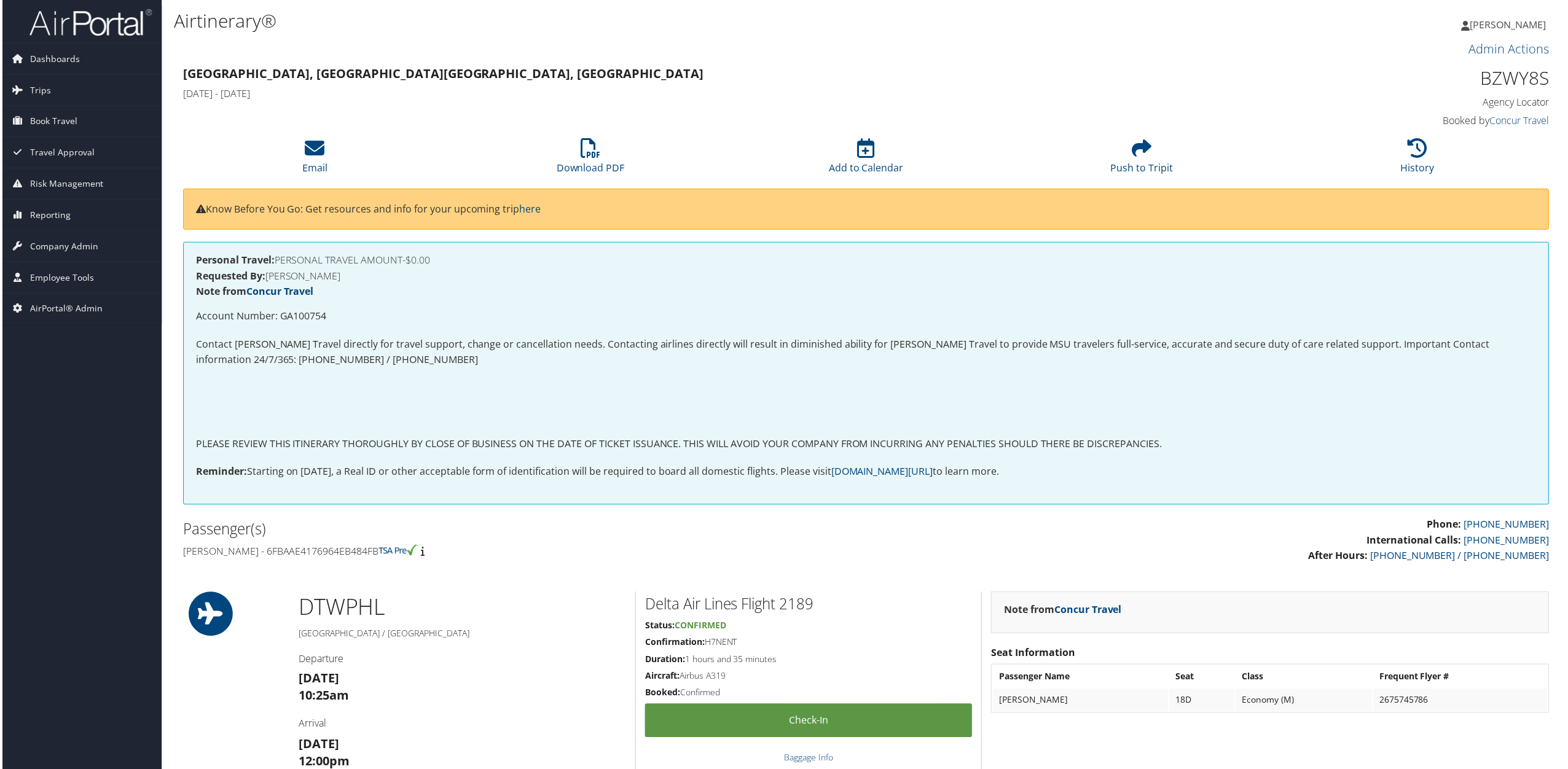
click at [306, 319] on p "Account Number: GA100754" at bounding box center [866, 317] width 1344 height 16
click at [306, 320] on p "Account Number: GA100754" at bounding box center [866, 317] width 1344 height 16
copy p "GA100754"
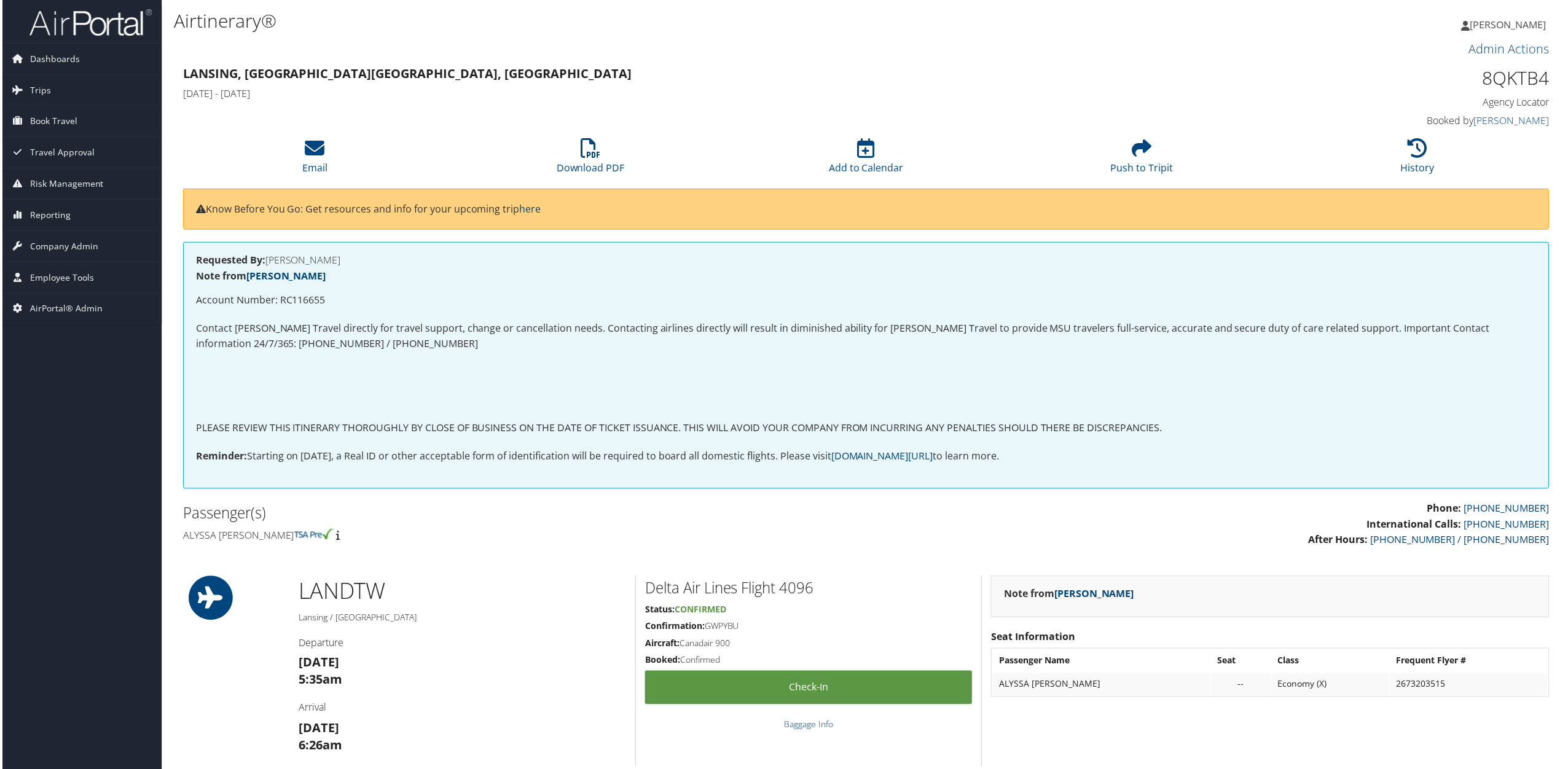
click at [311, 299] on p "Account Number: RC116655" at bounding box center [866, 301] width 1344 height 16
copy p "RC116655"
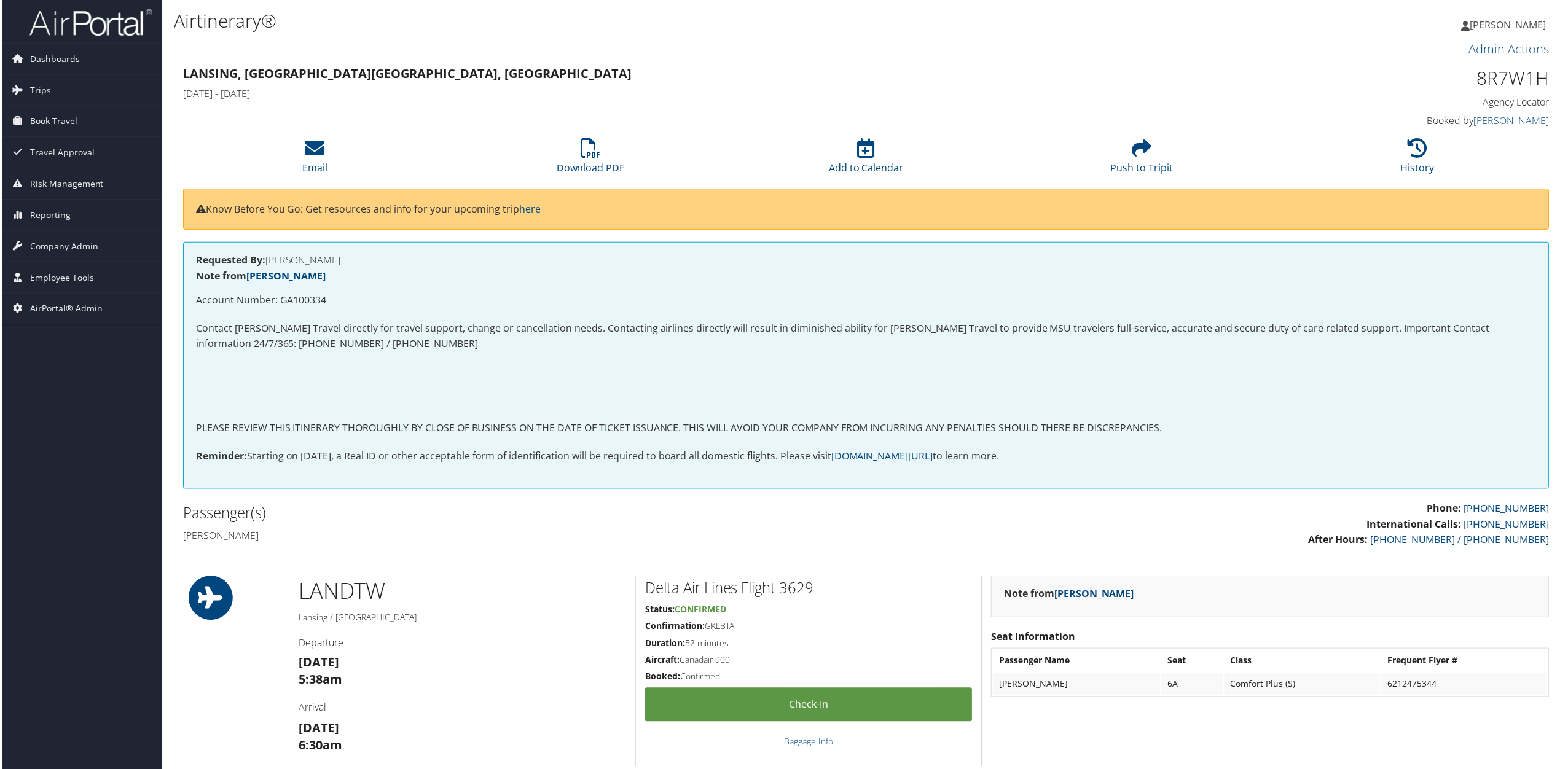
click at [303, 299] on p "Account Number: GA100334" at bounding box center [866, 301] width 1344 height 16
copy p "GA100334"
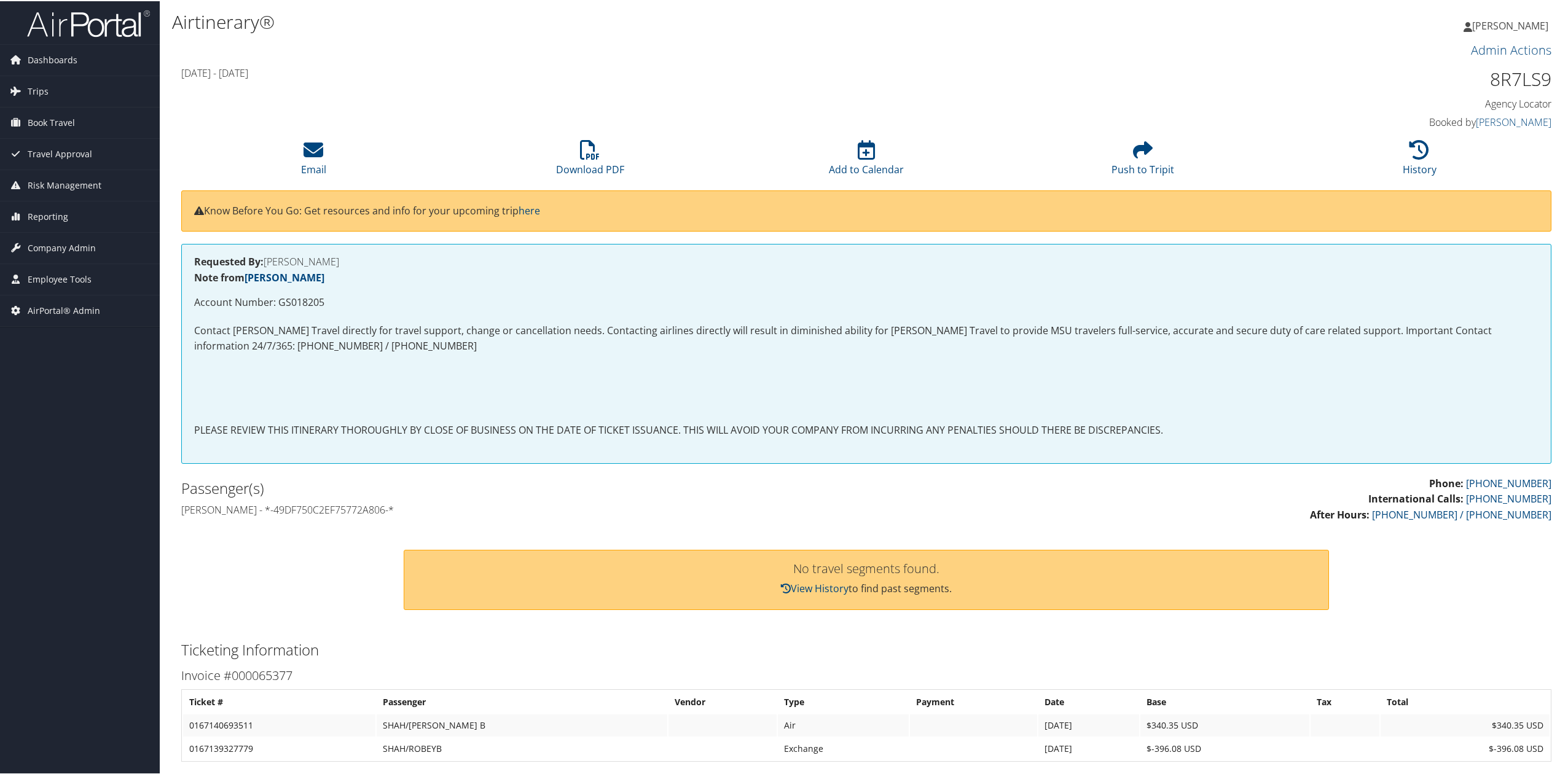
click at [298, 298] on p "Account Number: GS018205" at bounding box center [866, 301] width 1344 height 16
copy p "GS018205"
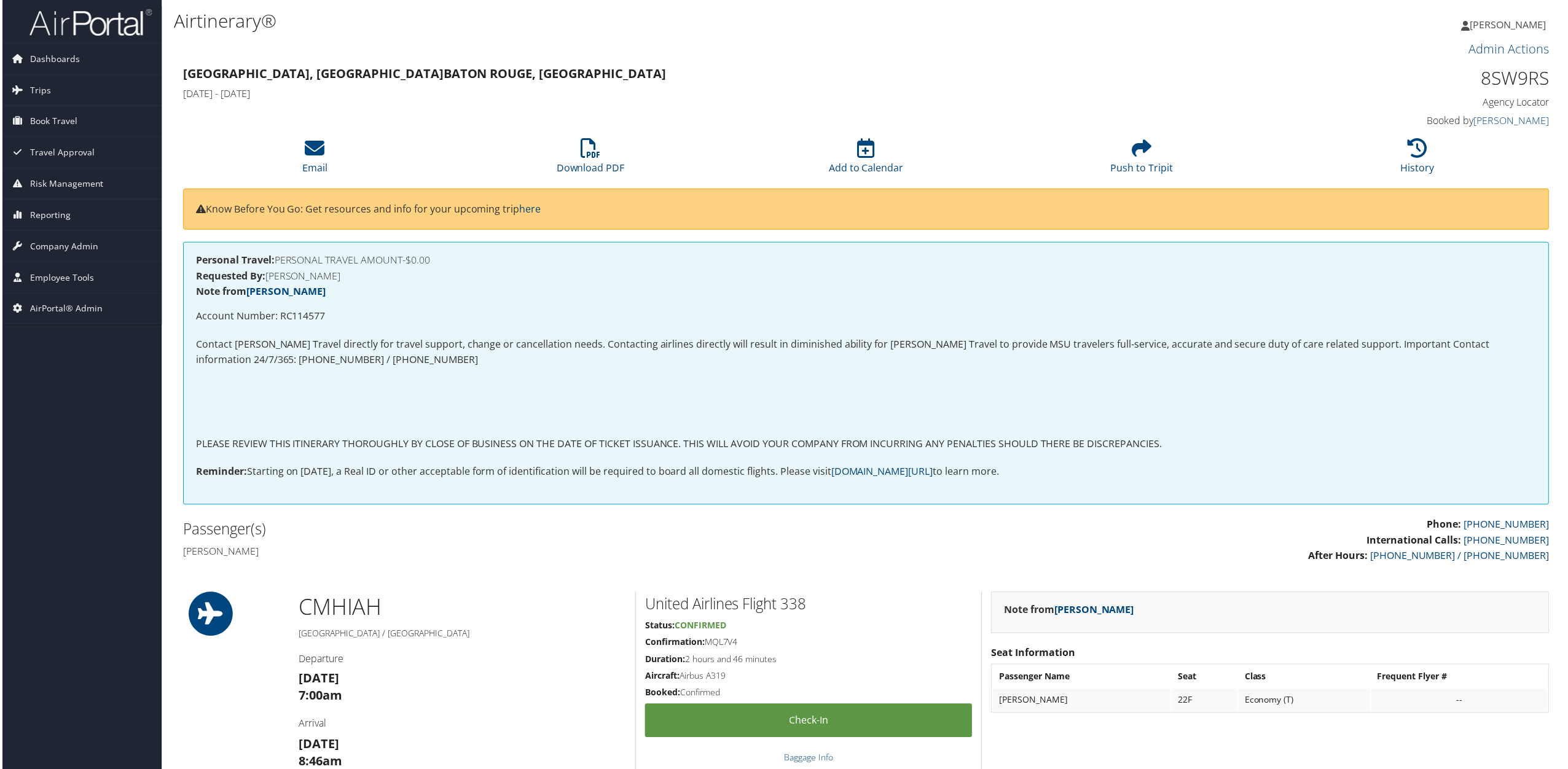
click at [305, 323] on p "Account Number: RC114577" at bounding box center [866, 317] width 1344 height 16
copy p "RC114577"
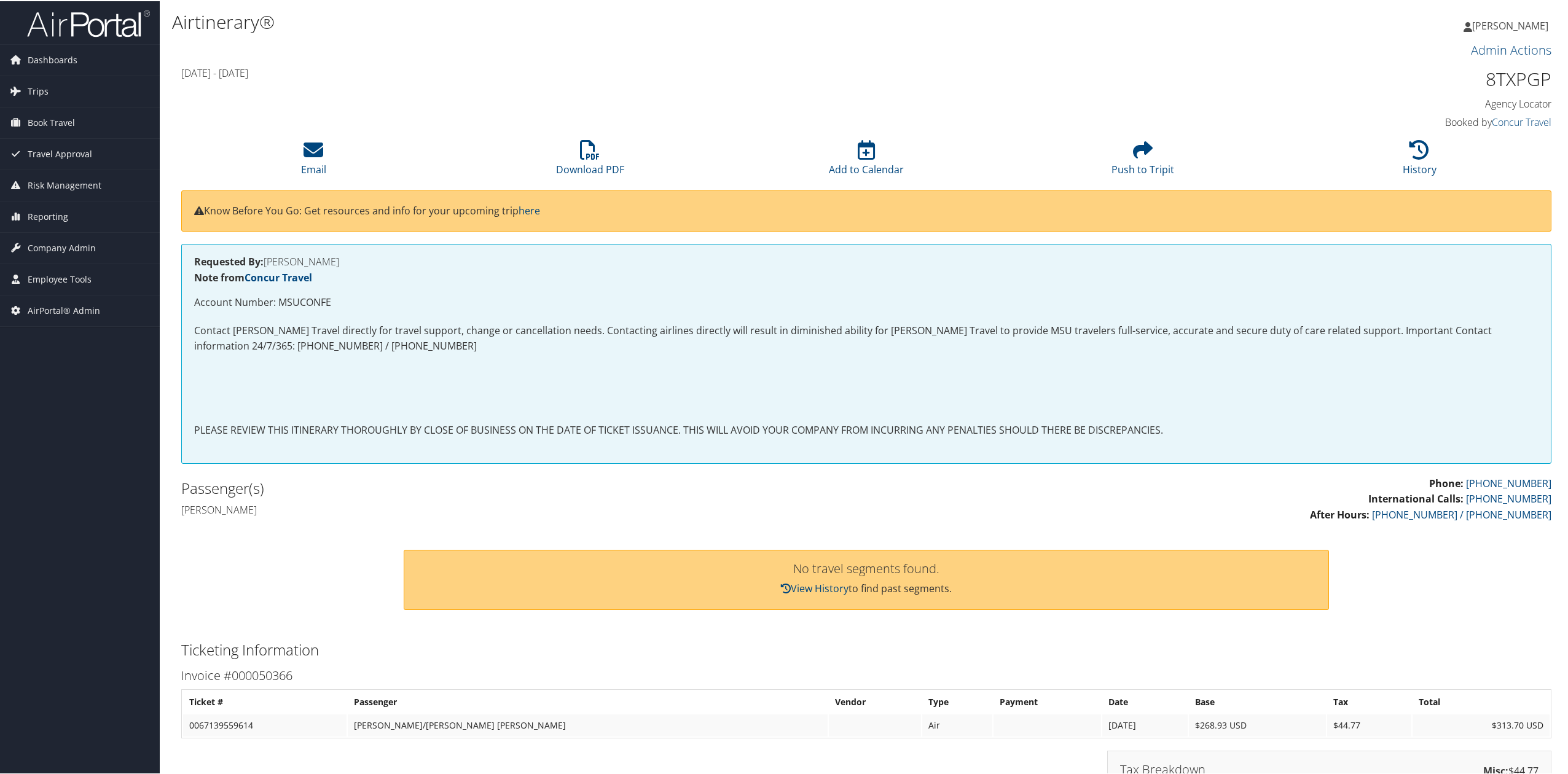
click at [315, 300] on p "Account Number: MSUCONFE" at bounding box center [866, 301] width 1344 height 16
copy p "MSUCONFE"
